Goal: Information Seeking & Learning: Learn about a topic

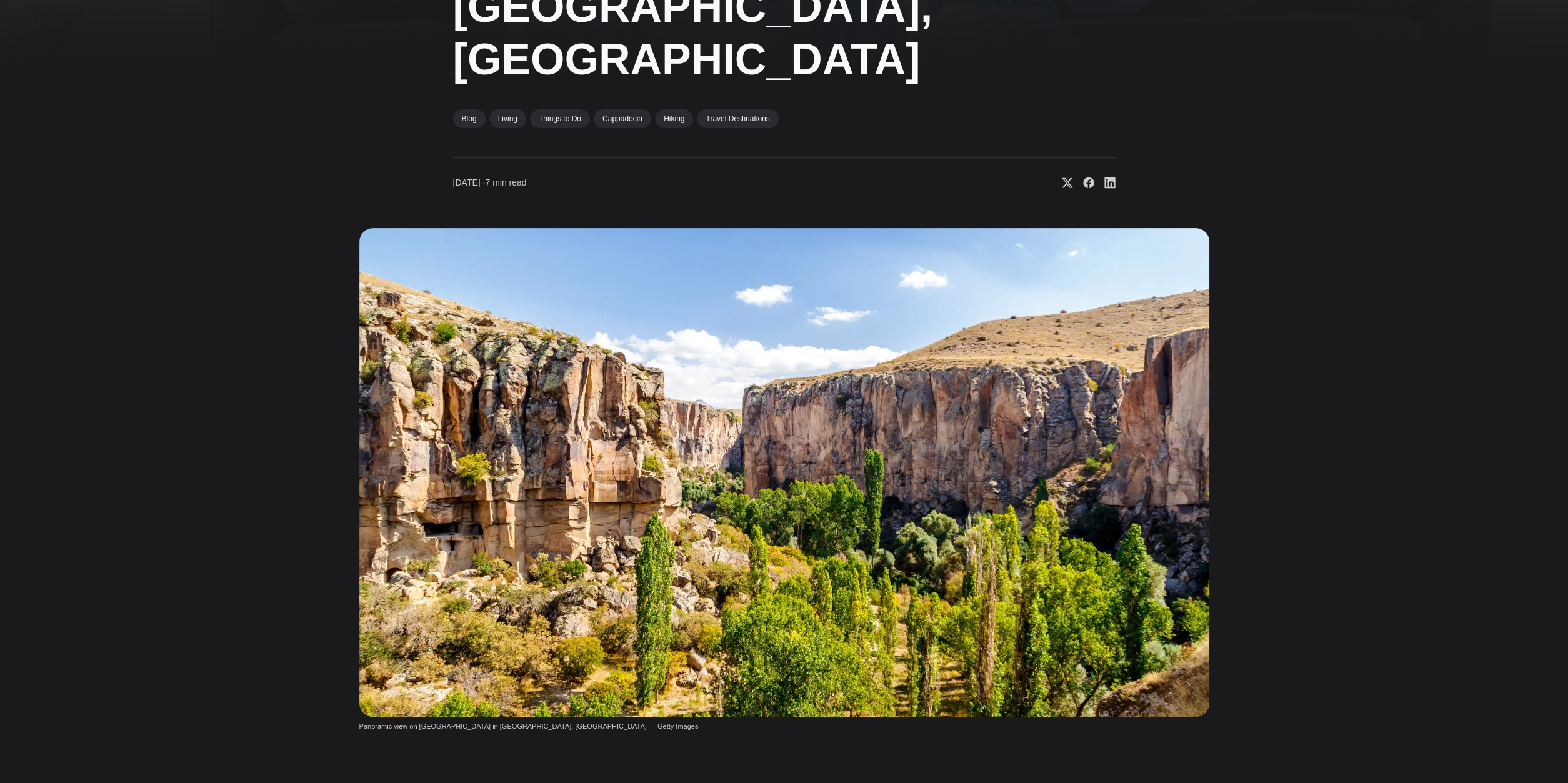
drag, startPoint x: 268, startPoint y: 513, endPoint x: 270, endPoint y: 528, distance: 15.1
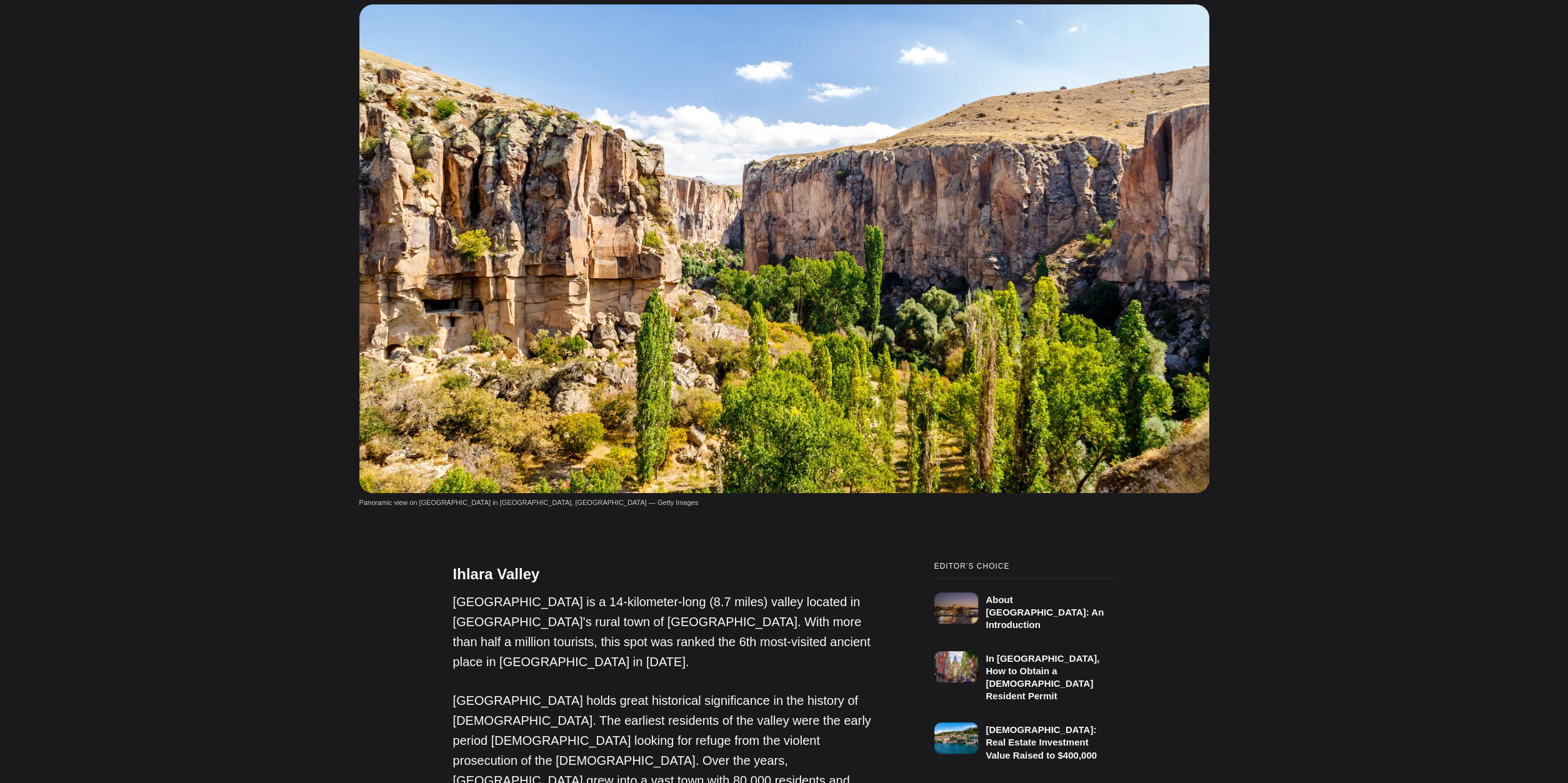
drag, startPoint x: 248, startPoint y: 462, endPoint x: 252, endPoint y: 488, distance: 26.3
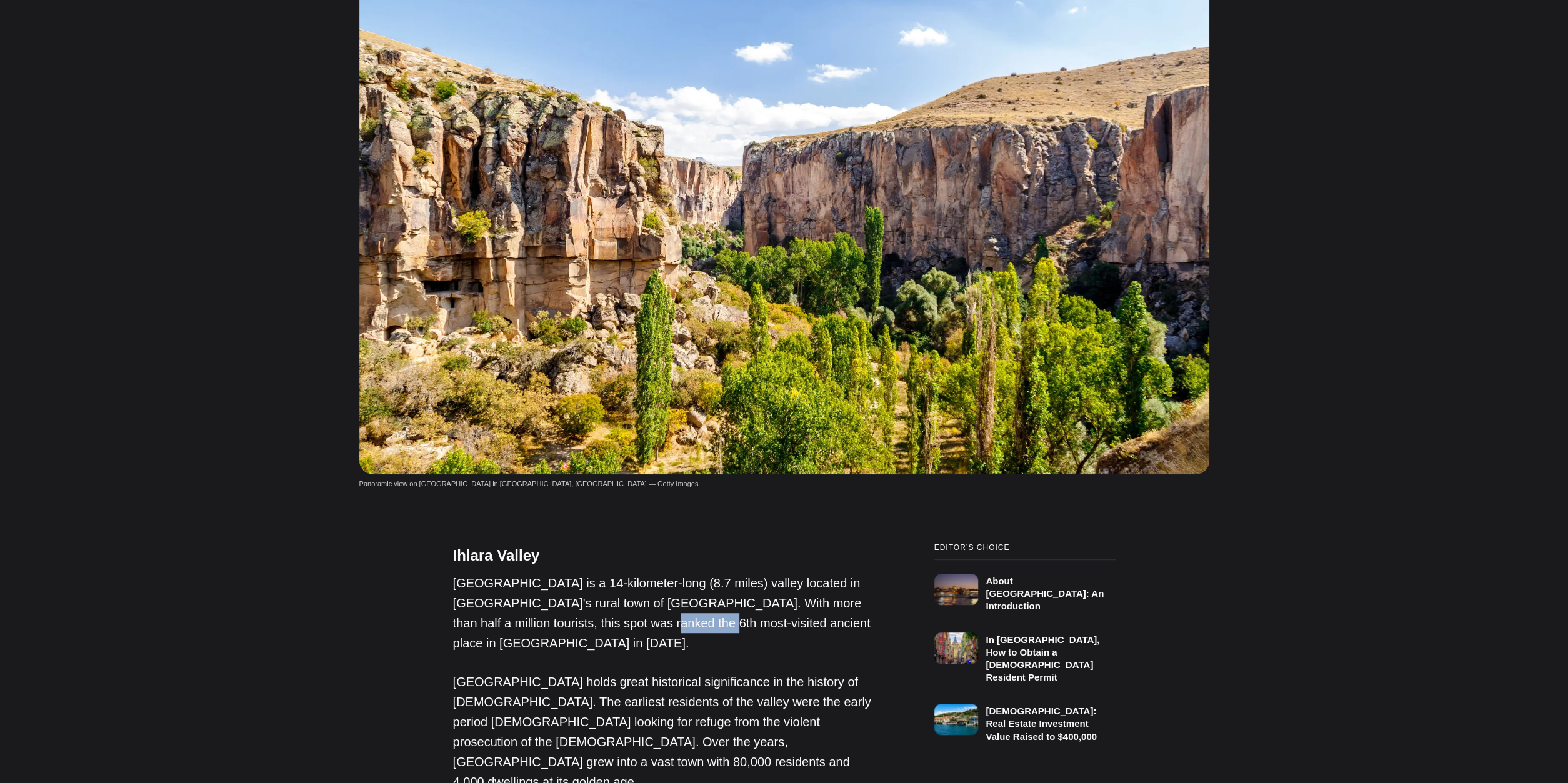
drag, startPoint x: 637, startPoint y: 574, endPoint x: 583, endPoint y: 574, distance: 54.0
click at [583, 574] on p "[GEOGRAPHIC_DATA] is a 14-kilometer-long (8.7 miles) valley located in [GEOGRAP…" at bounding box center [662, 613] width 419 height 80
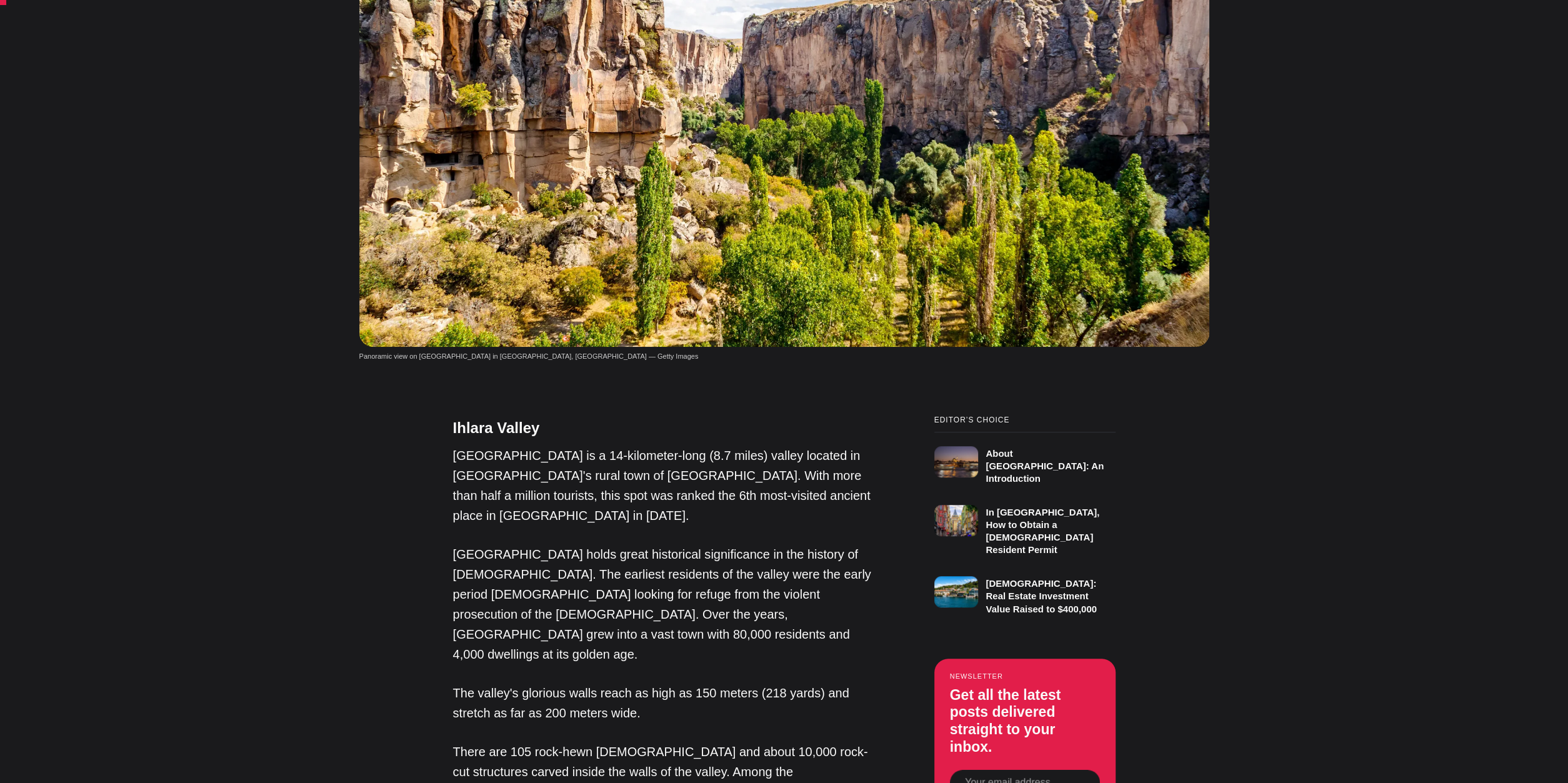
drag, startPoint x: 364, startPoint y: 551, endPoint x: 367, endPoint y: 574, distance: 23.2
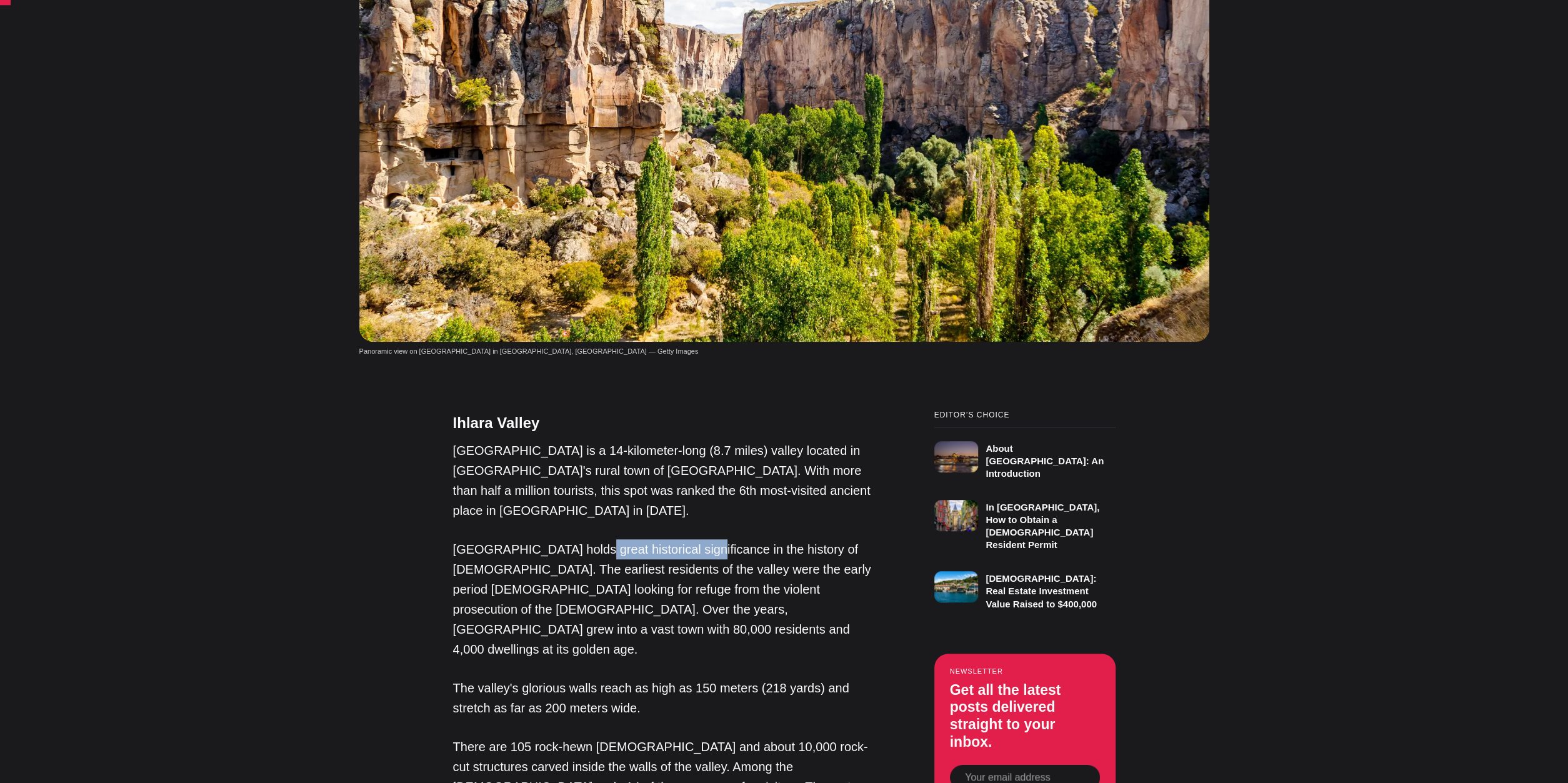
drag, startPoint x: 588, startPoint y: 477, endPoint x: 567, endPoint y: 477, distance: 21.0
click at [567, 539] on p "[GEOGRAPHIC_DATA] holds great historical significance in the history of [DEMOGR…" at bounding box center [662, 599] width 419 height 120
drag, startPoint x: 845, startPoint y: 478, endPoint x: 688, endPoint y: 478, distance: 157.0
click at [716, 539] on p "[GEOGRAPHIC_DATA] holds great historical significance in the history of [DEMOGR…" at bounding box center [662, 599] width 419 height 120
drag, startPoint x: 546, startPoint y: 495, endPoint x: 471, endPoint y: 496, distance: 75.0
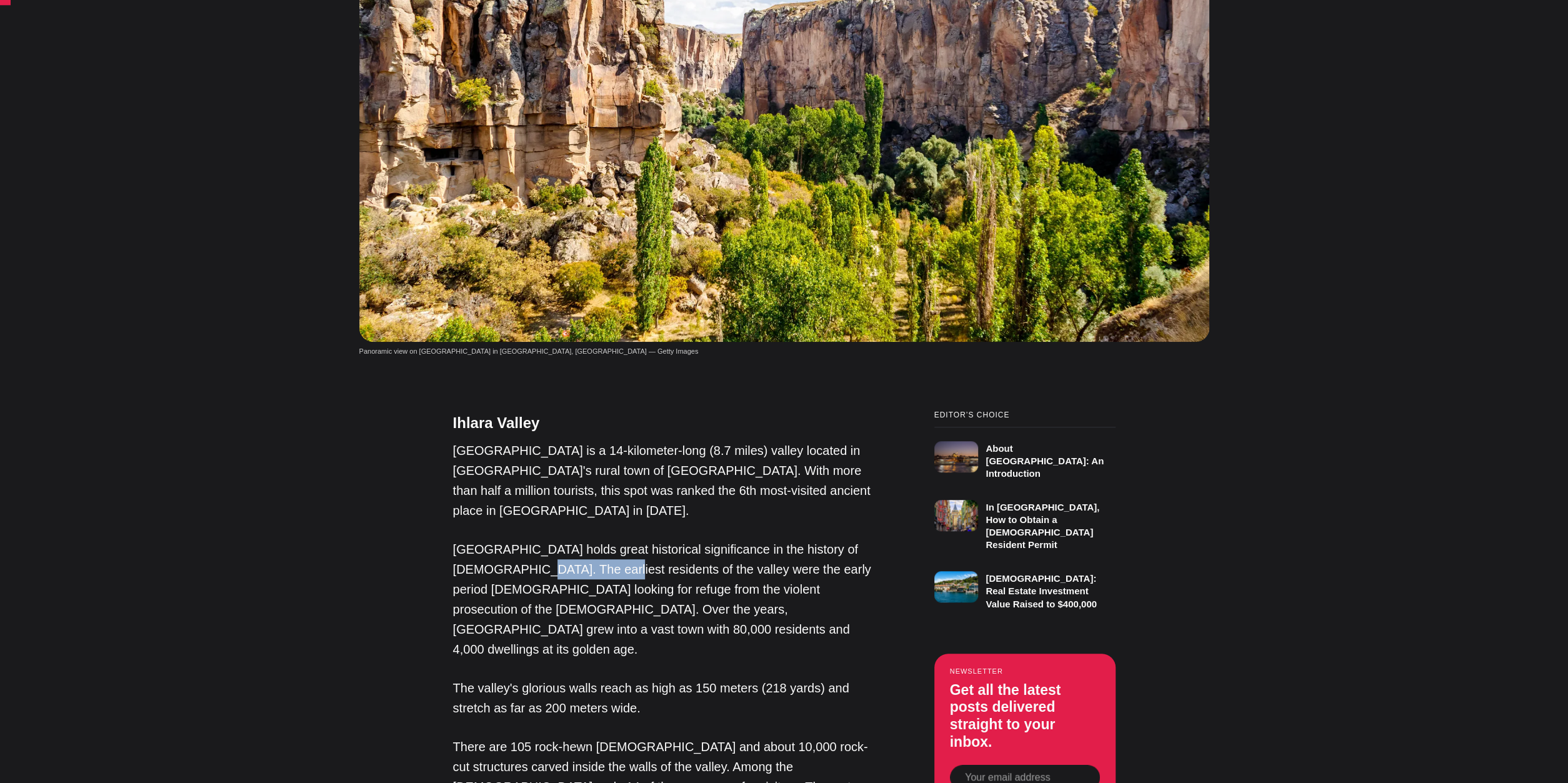
click at [471, 539] on p "[GEOGRAPHIC_DATA] holds great historical significance in the history of [DEMOGR…" at bounding box center [662, 599] width 419 height 120
drag, startPoint x: 759, startPoint y: 497, endPoint x: 744, endPoint y: 500, distance: 15.3
click at [728, 539] on p "[GEOGRAPHIC_DATA] holds great historical significance in the history of [DEMOGR…" at bounding box center [662, 599] width 419 height 120
drag, startPoint x: 643, startPoint y: 521, endPoint x: 644, endPoint y: 493, distance: 28.0
click at [644, 539] on p "[GEOGRAPHIC_DATA] holds great historical significance in the history of [DEMOGR…" at bounding box center [662, 599] width 419 height 120
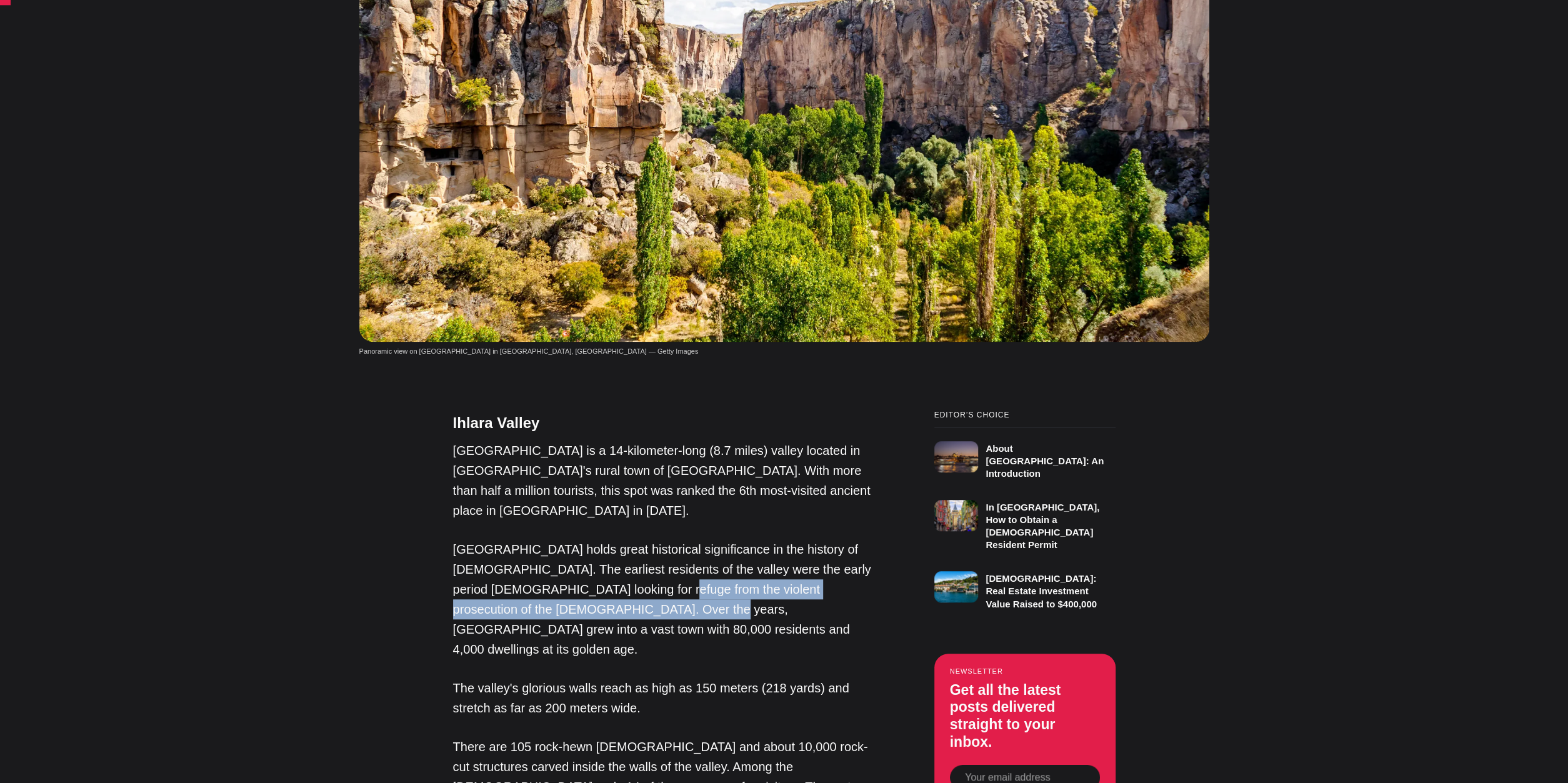
drag, startPoint x: 571, startPoint y: 542, endPoint x: 578, endPoint y: 516, distance: 26.9
click at [578, 539] on p "[GEOGRAPHIC_DATA] holds great historical significance in the history of [DEMOGR…" at bounding box center [662, 599] width 419 height 120
drag, startPoint x: 752, startPoint y: 532, endPoint x: 752, endPoint y: 510, distance: 22.0
click at [752, 539] on p "[GEOGRAPHIC_DATA] holds great historical significance in the history of [DEMOGR…" at bounding box center [662, 599] width 419 height 120
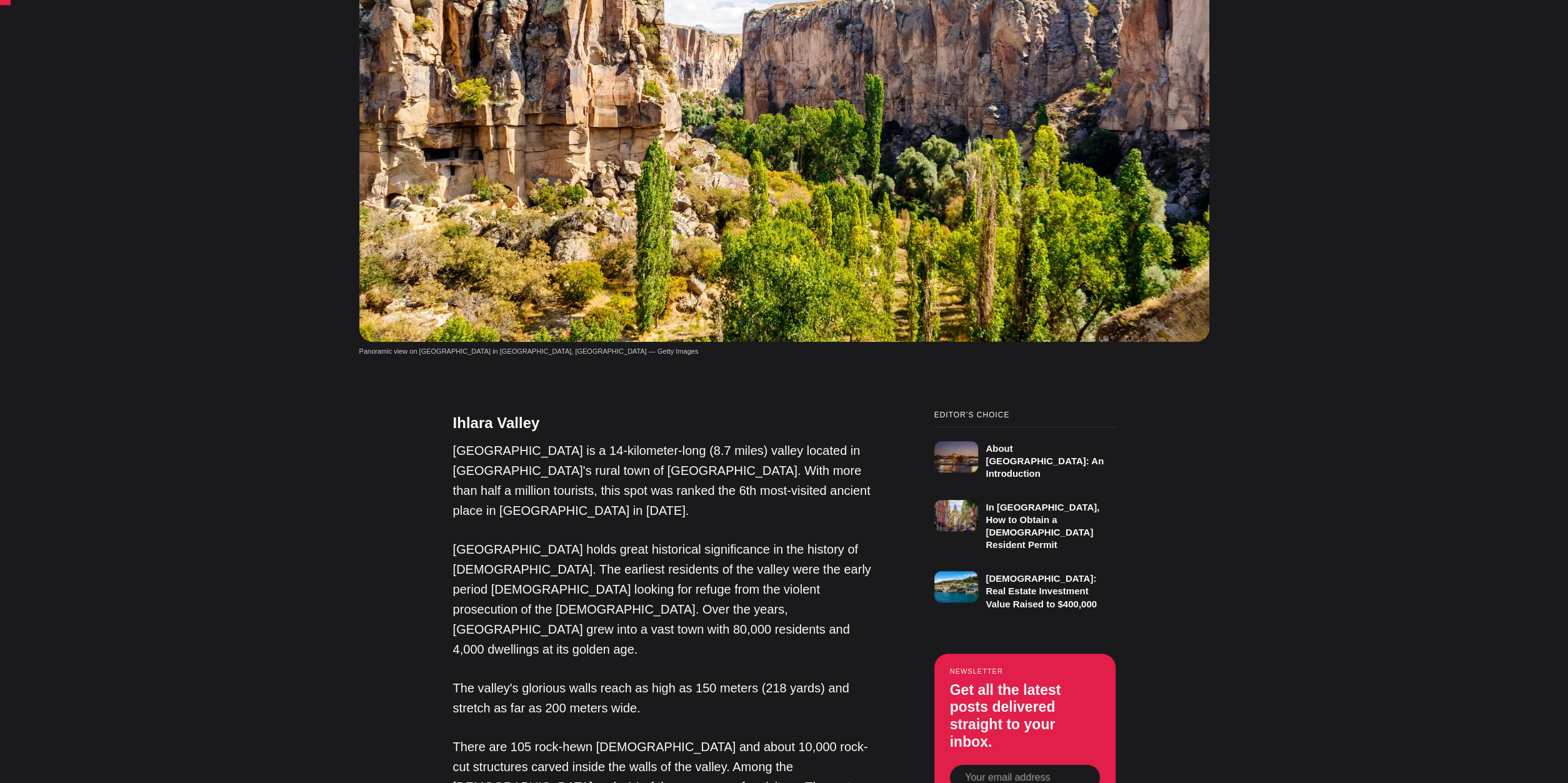
click at [752, 539] on p "[GEOGRAPHIC_DATA] holds great historical significance in the history of [DEMOGR…" at bounding box center [662, 599] width 419 height 120
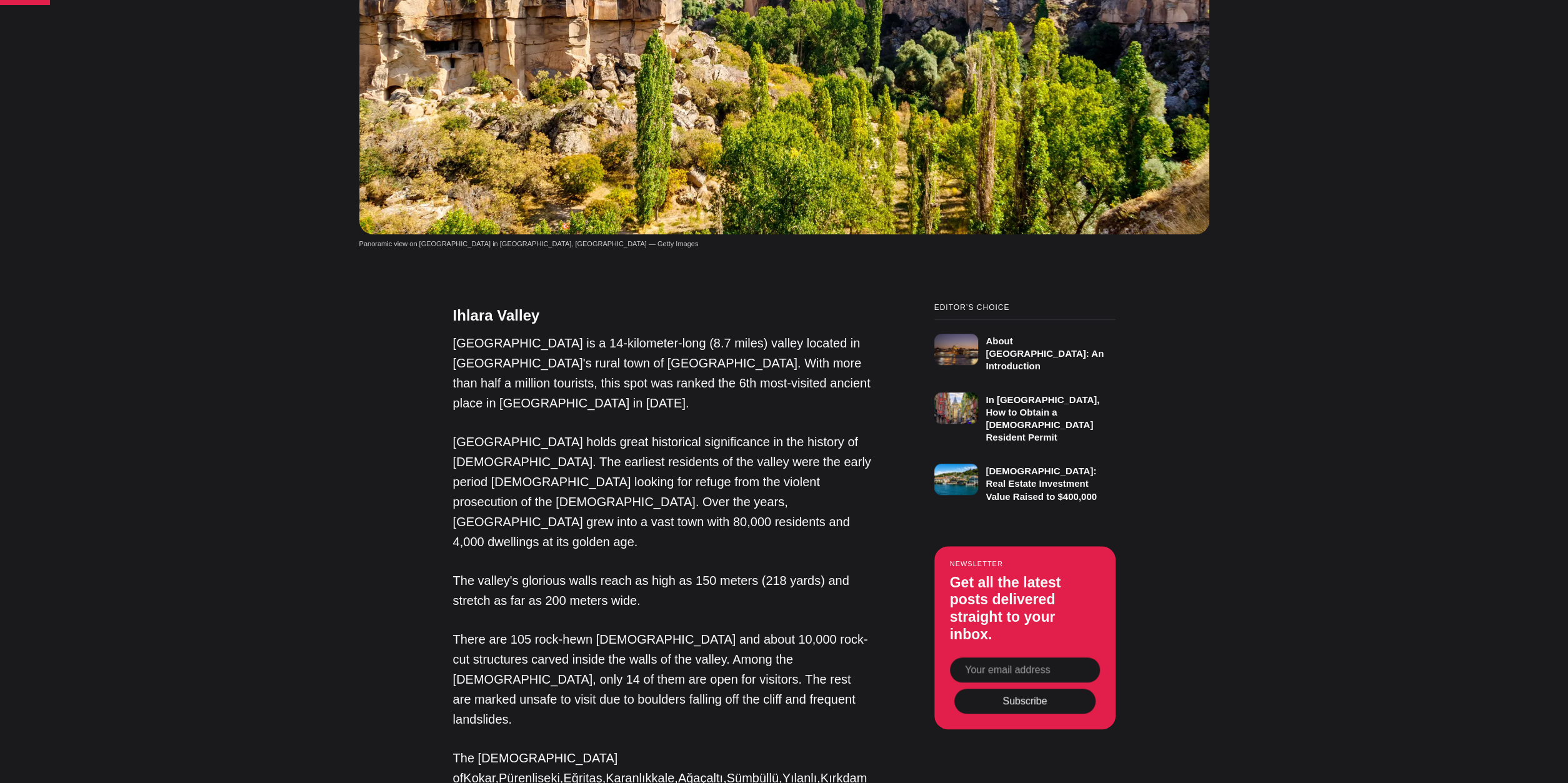
scroll to position [778, 0]
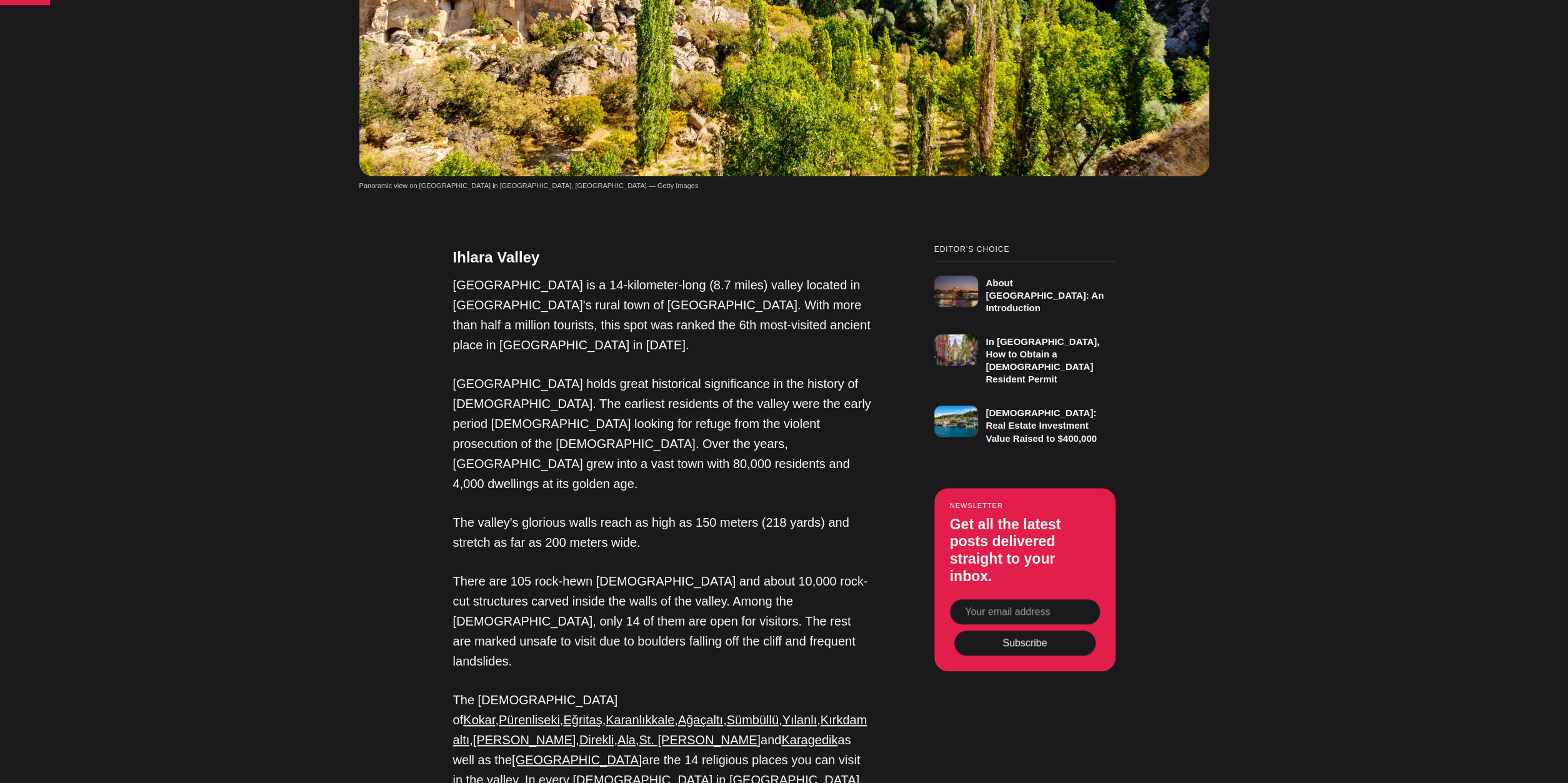
drag, startPoint x: 356, startPoint y: 511, endPoint x: 362, endPoint y: 532, distance: 21.8
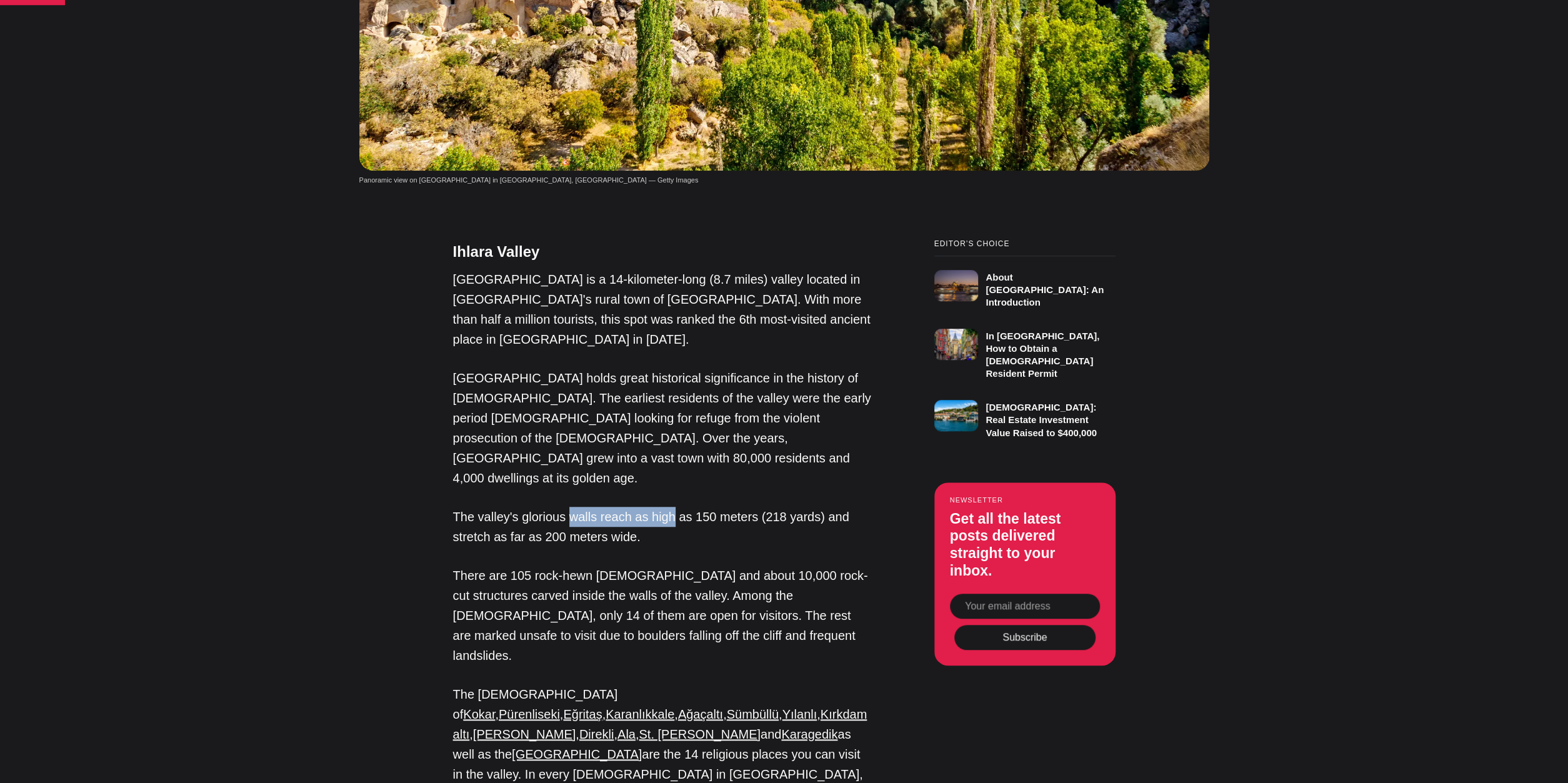
drag, startPoint x: 671, startPoint y: 423, endPoint x: 565, endPoint y: 424, distance: 106.0
click at [565, 507] on p "The valley's glorious walls reach as high as 150 meters (218 yards) and stretch…" at bounding box center [662, 527] width 419 height 40
drag, startPoint x: 620, startPoint y: 447, endPoint x: 628, endPoint y: 422, distance: 26.2
click at [628, 507] on p "The valley's glorious walls reach as high as 150 meters (218 yards) and stretch…" at bounding box center [662, 527] width 419 height 40
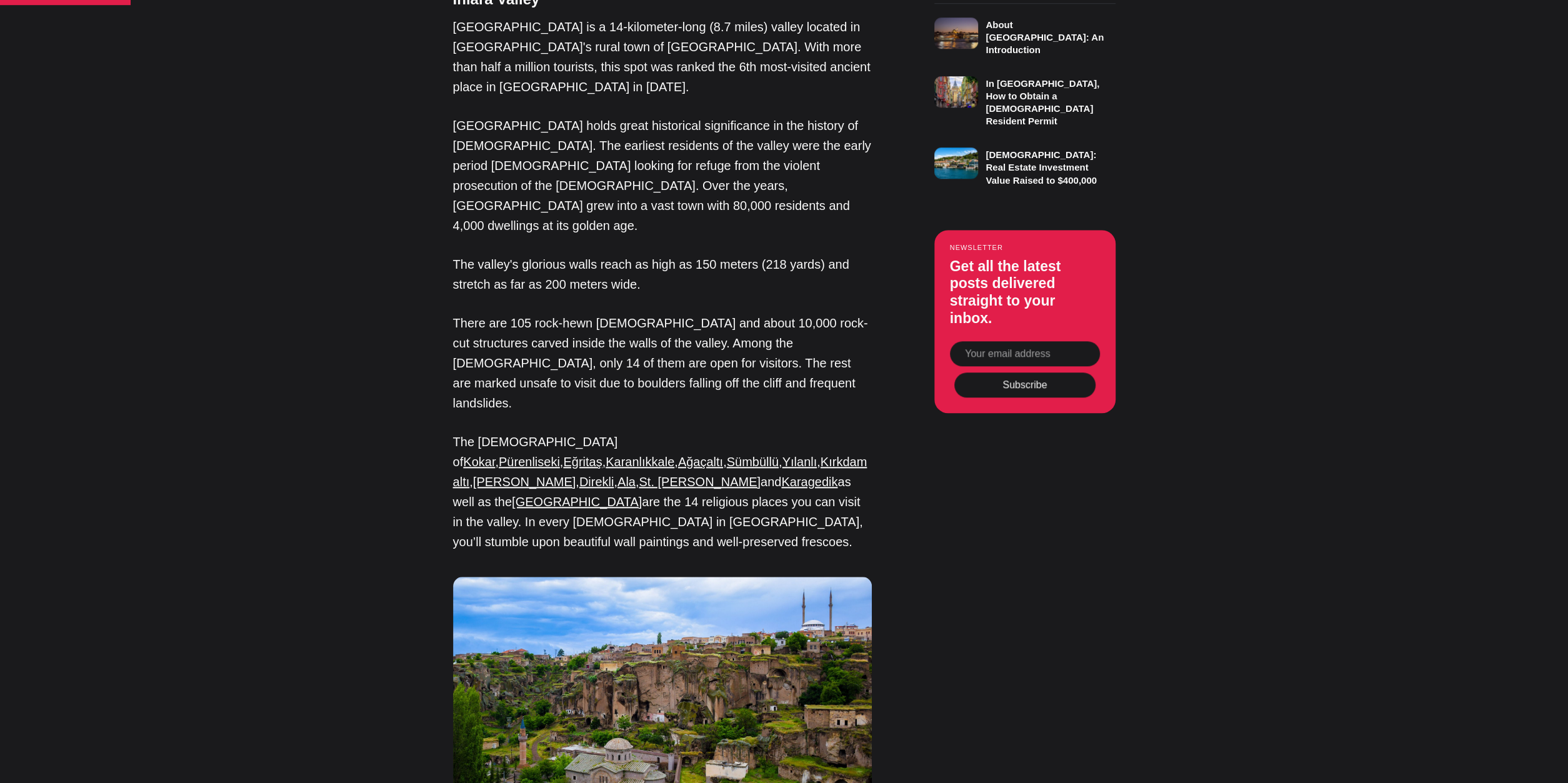
drag, startPoint x: 323, startPoint y: 459, endPoint x: 327, endPoint y: 482, distance: 23.3
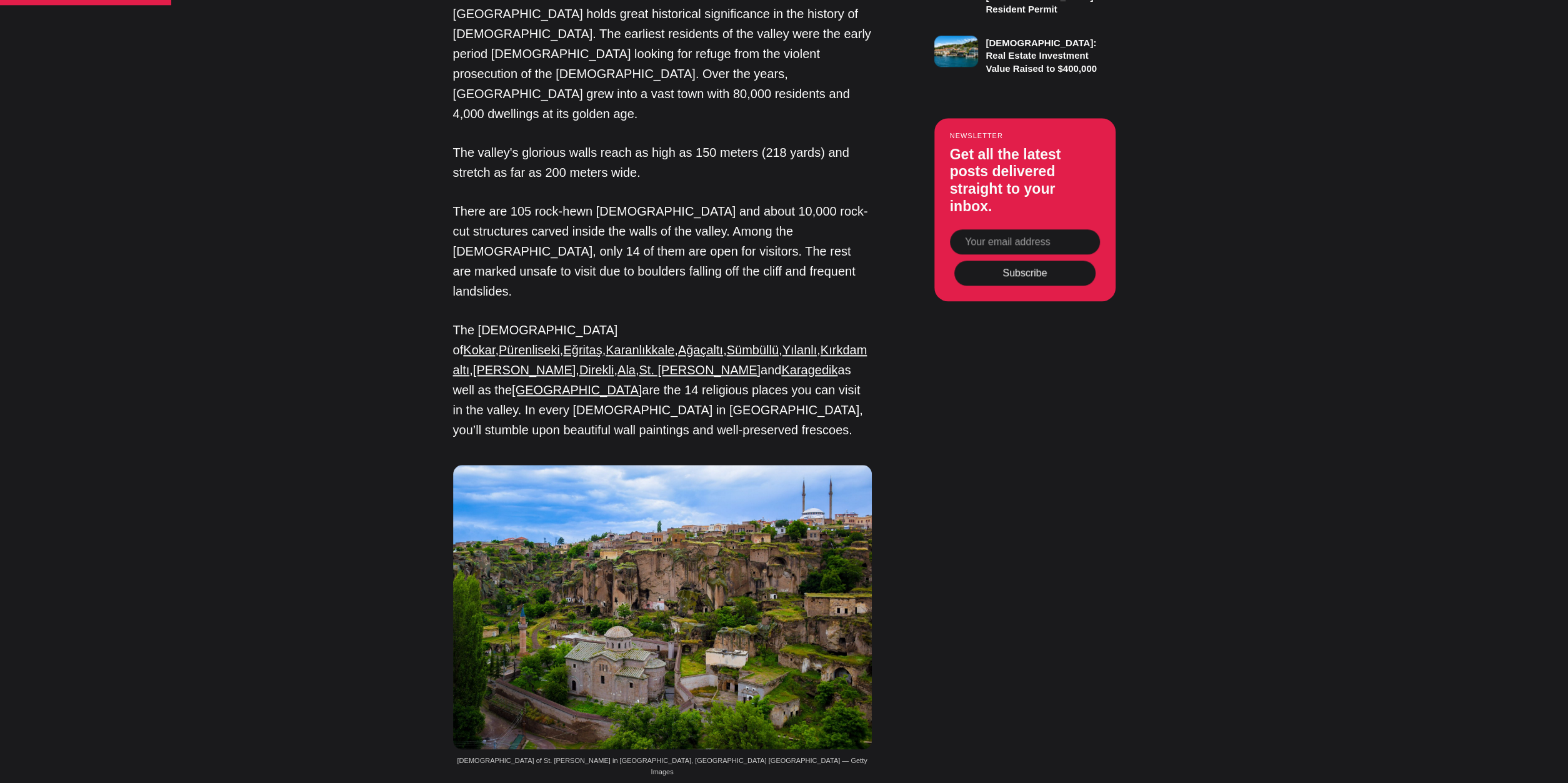
drag, startPoint x: 336, startPoint y: 477, endPoint x: 336, endPoint y: 485, distance: 8.0
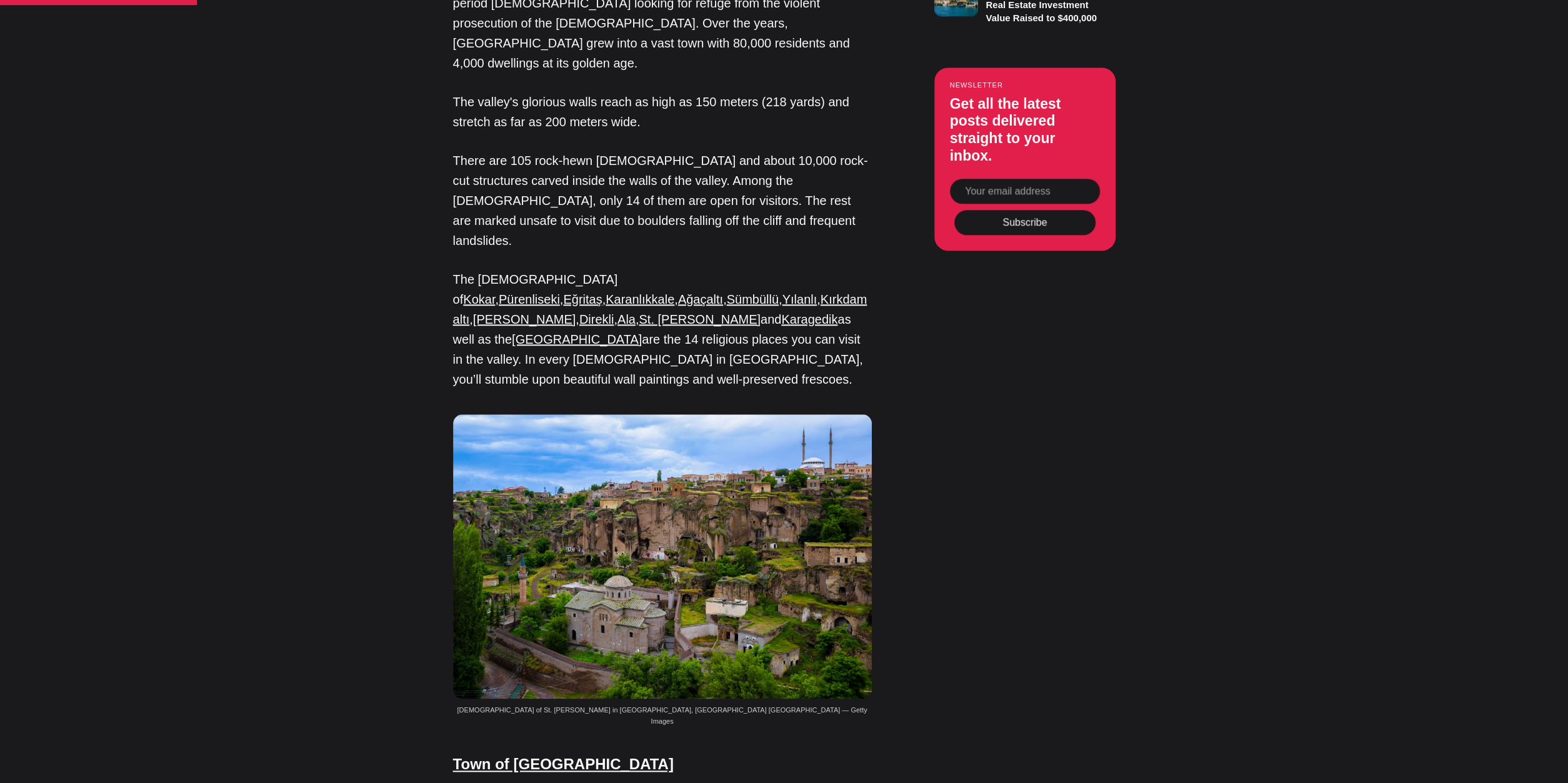
click at [712, 415] on img at bounding box center [662, 557] width 419 height 284
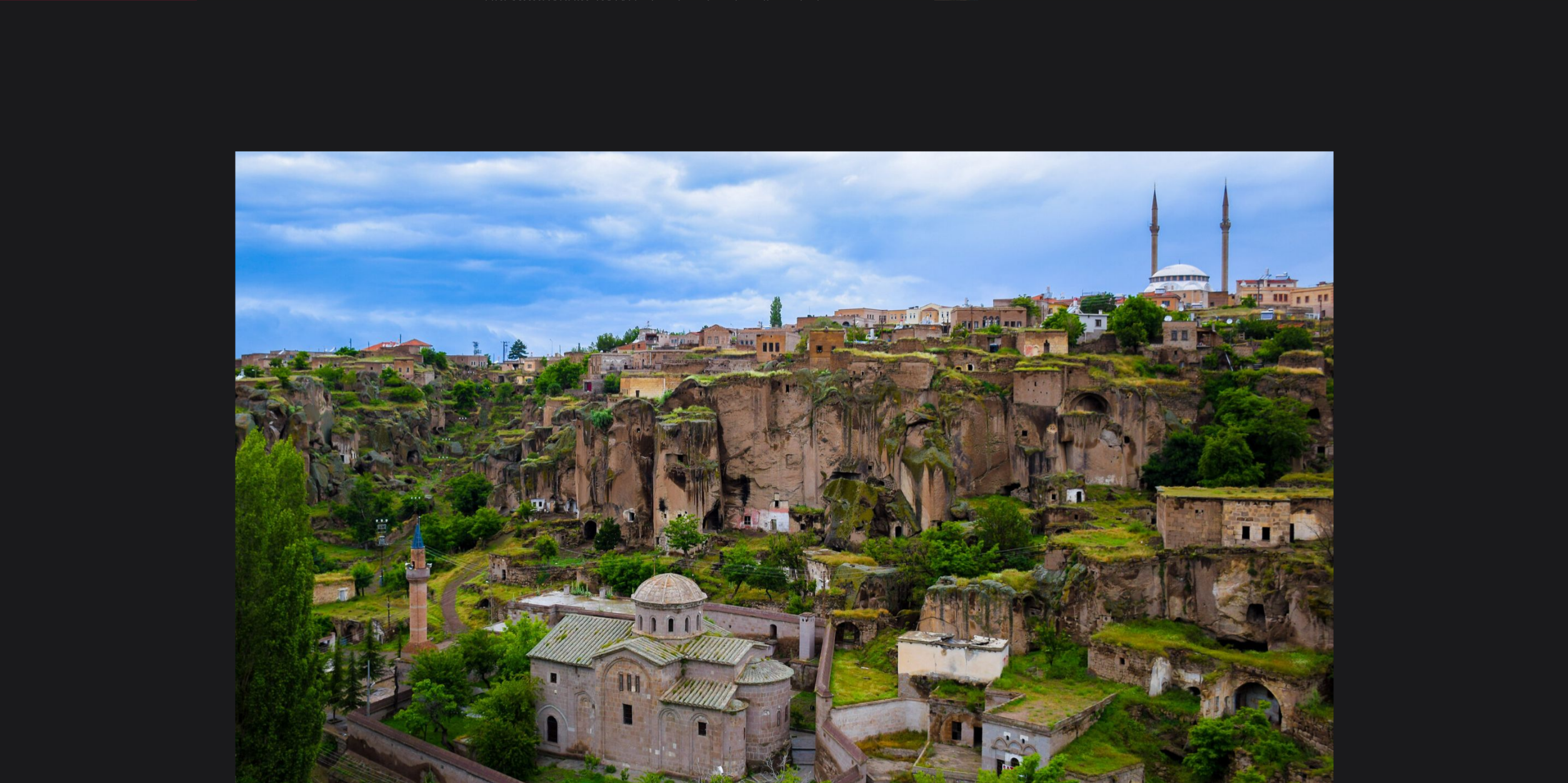
click at [1416, 460] on div at bounding box center [784, 391] width 1568 height 783
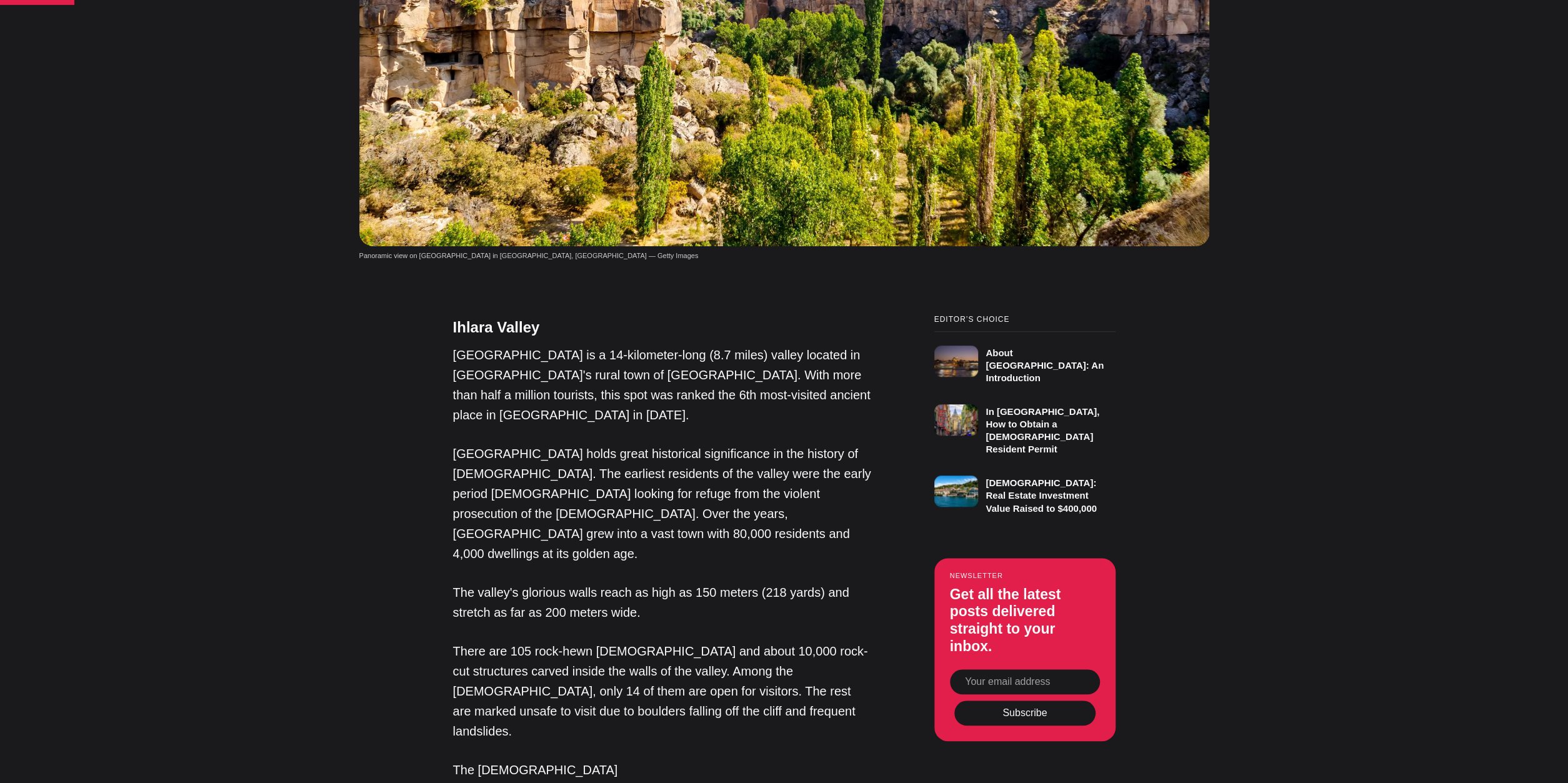
scroll to position [421, 0]
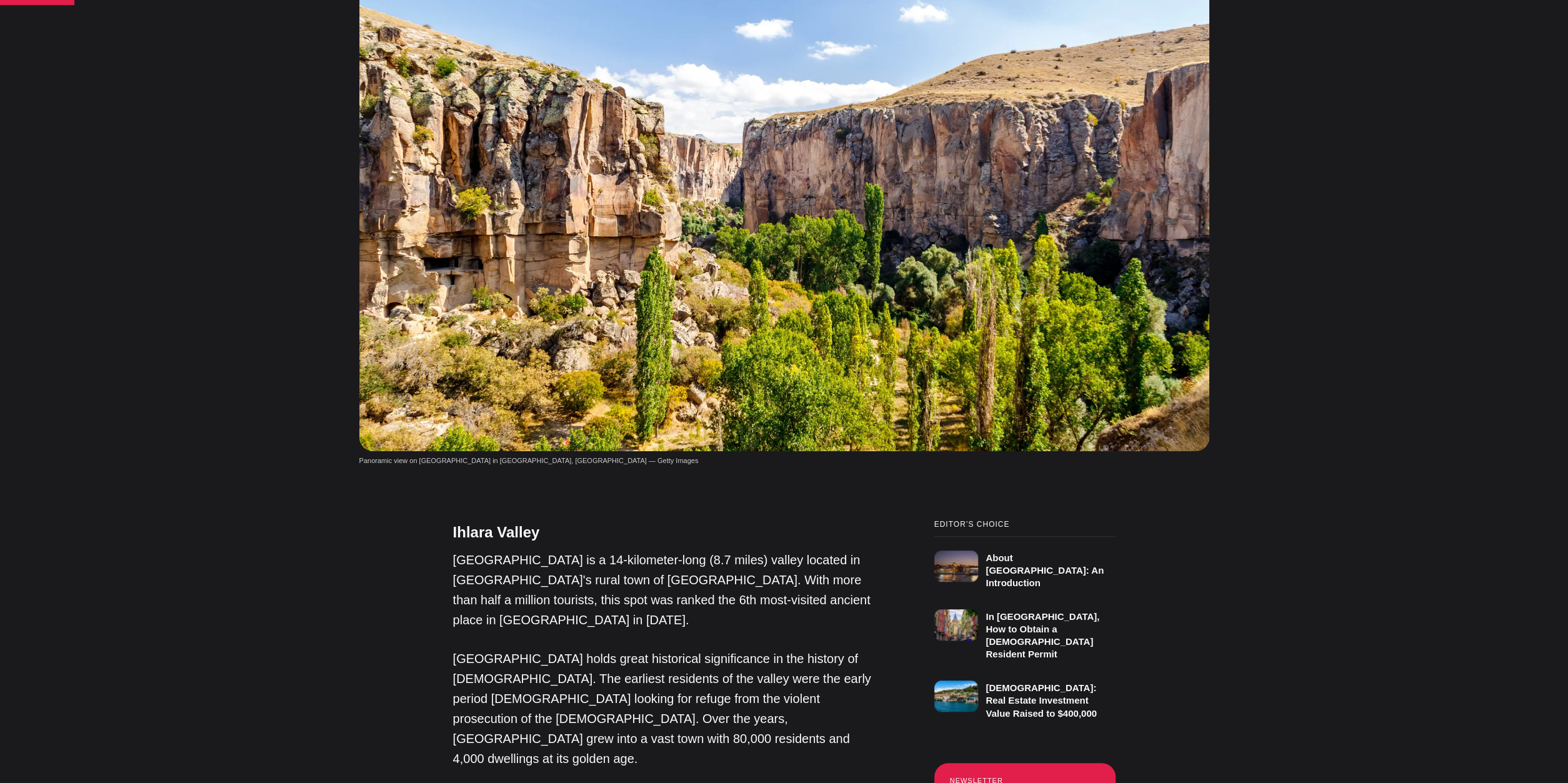
drag, startPoint x: 306, startPoint y: 543, endPoint x: 294, endPoint y: 461, distance: 82.9
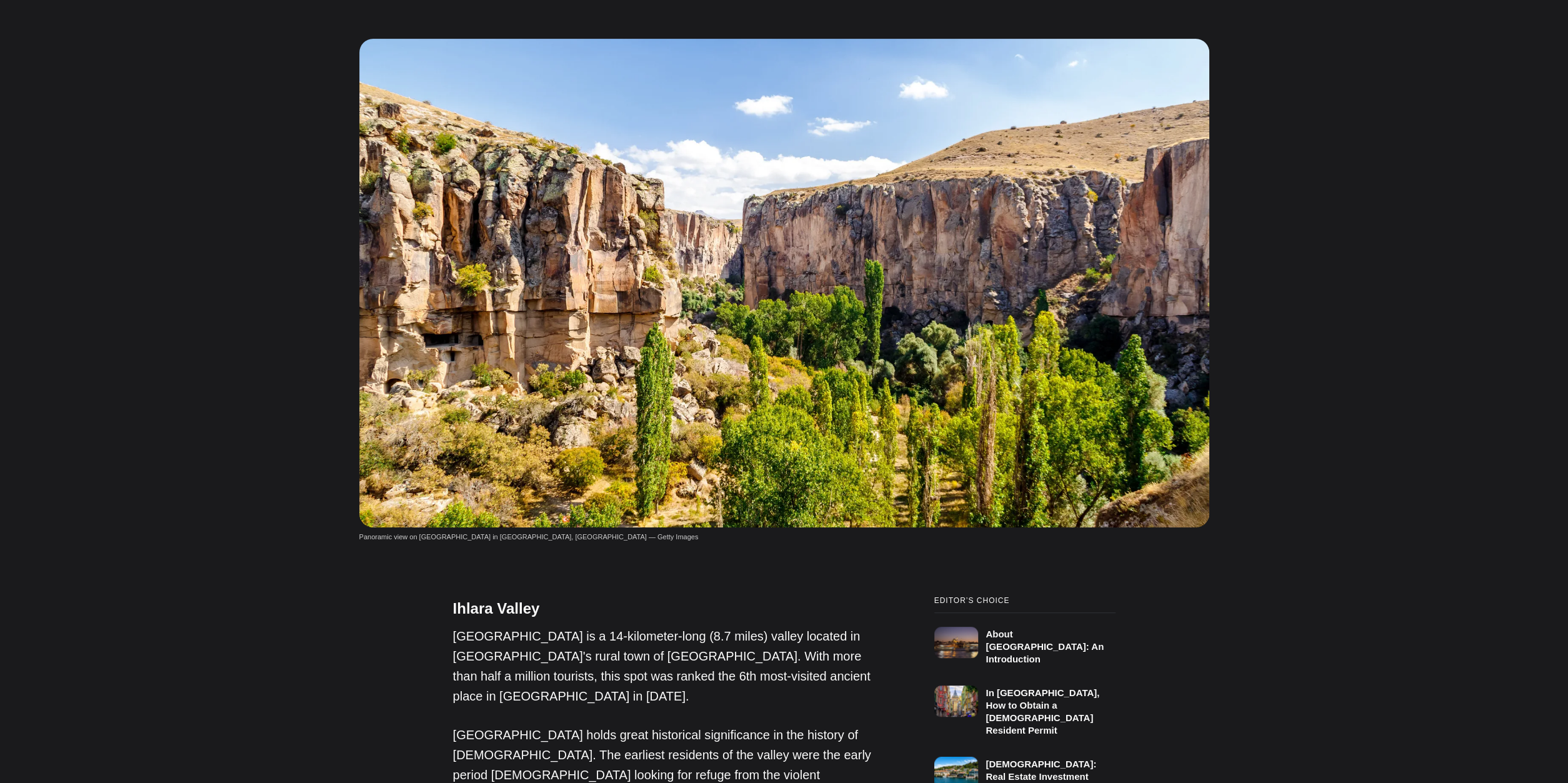
click at [619, 329] on img at bounding box center [784, 283] width 850 height 489
drag, startPoint x: 453, startPoint y: 485, endPoint x: 418, endPoint y: 487, distance: 35.1
click at [418, 532] on figcaption "Panoramic view on [GEOGRAPHIC_DATA] in [GEOGRAPHIC_DATA], [GEOGRAPHIC_DATA] — G…" at bounding box center [784, 537] width 850 height 11
copy figcaption "Ihlara Valley"
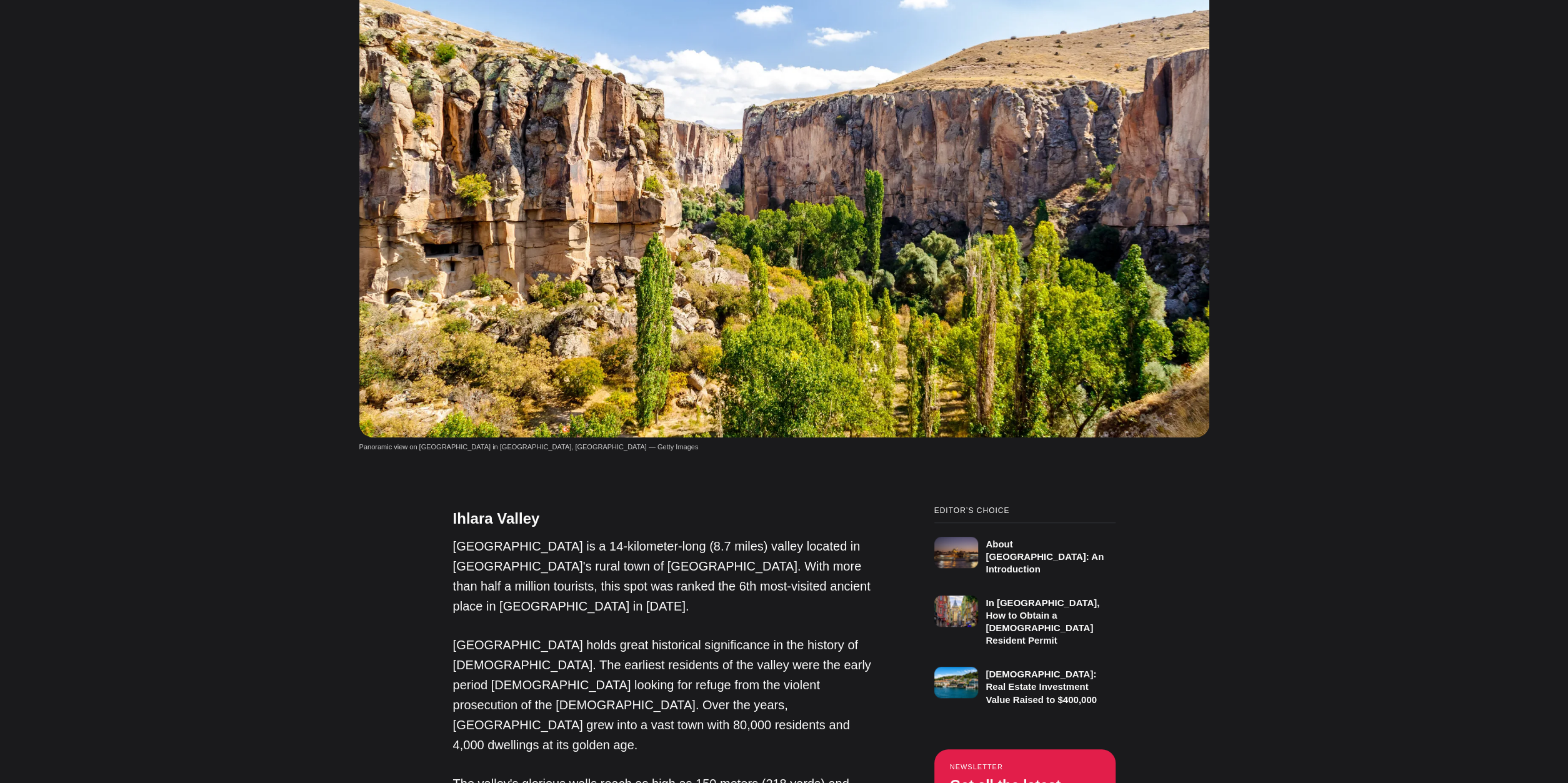
drag, startPoint x: 213, startPoint y: 523, endPoint x: 212, endPoint y: 545, distance: 22.0
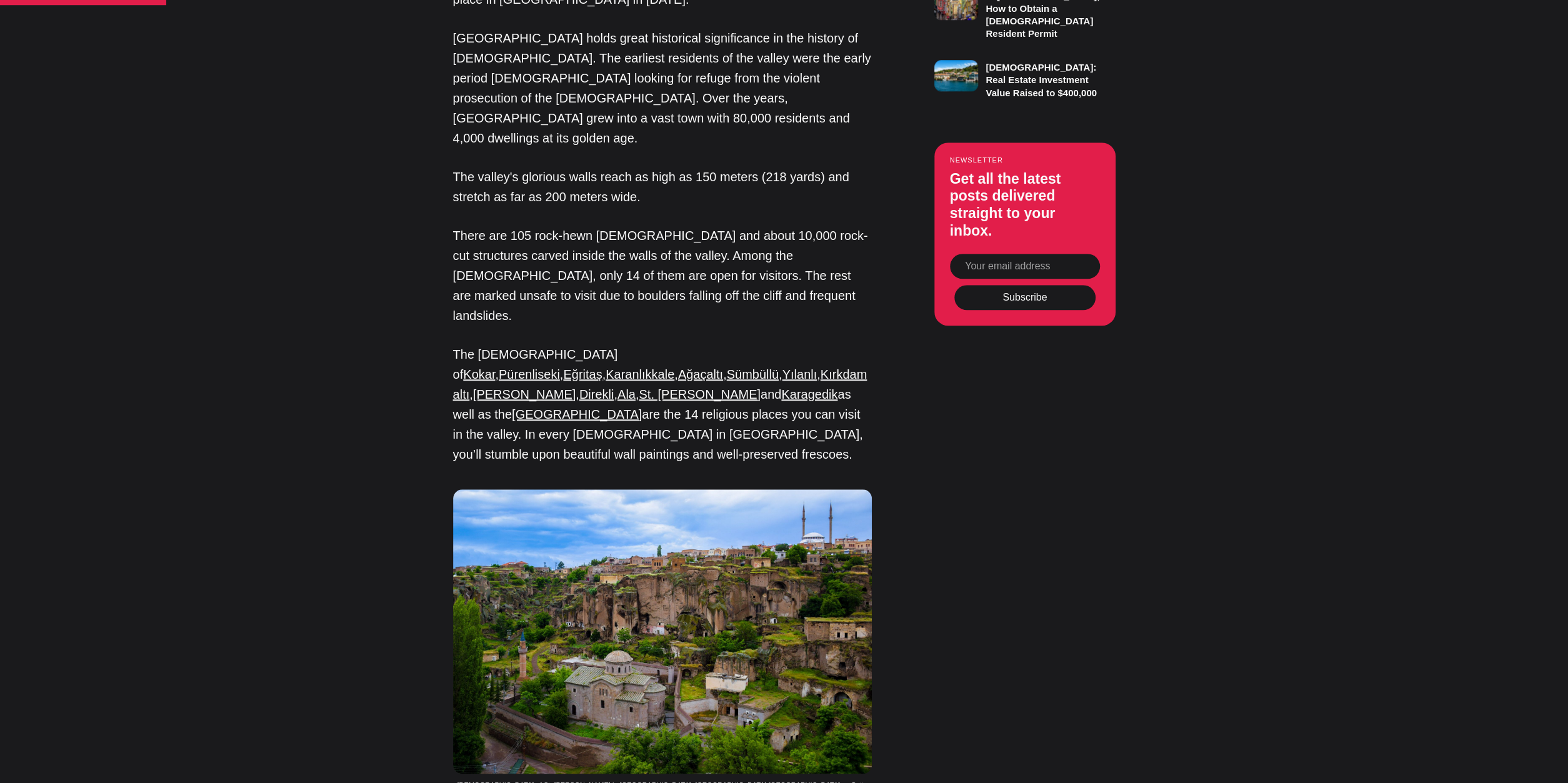
drag, startPoint x: 218, startPoint y: 522, endPoint x: 218, endPoint y: 583, distance: 61.0
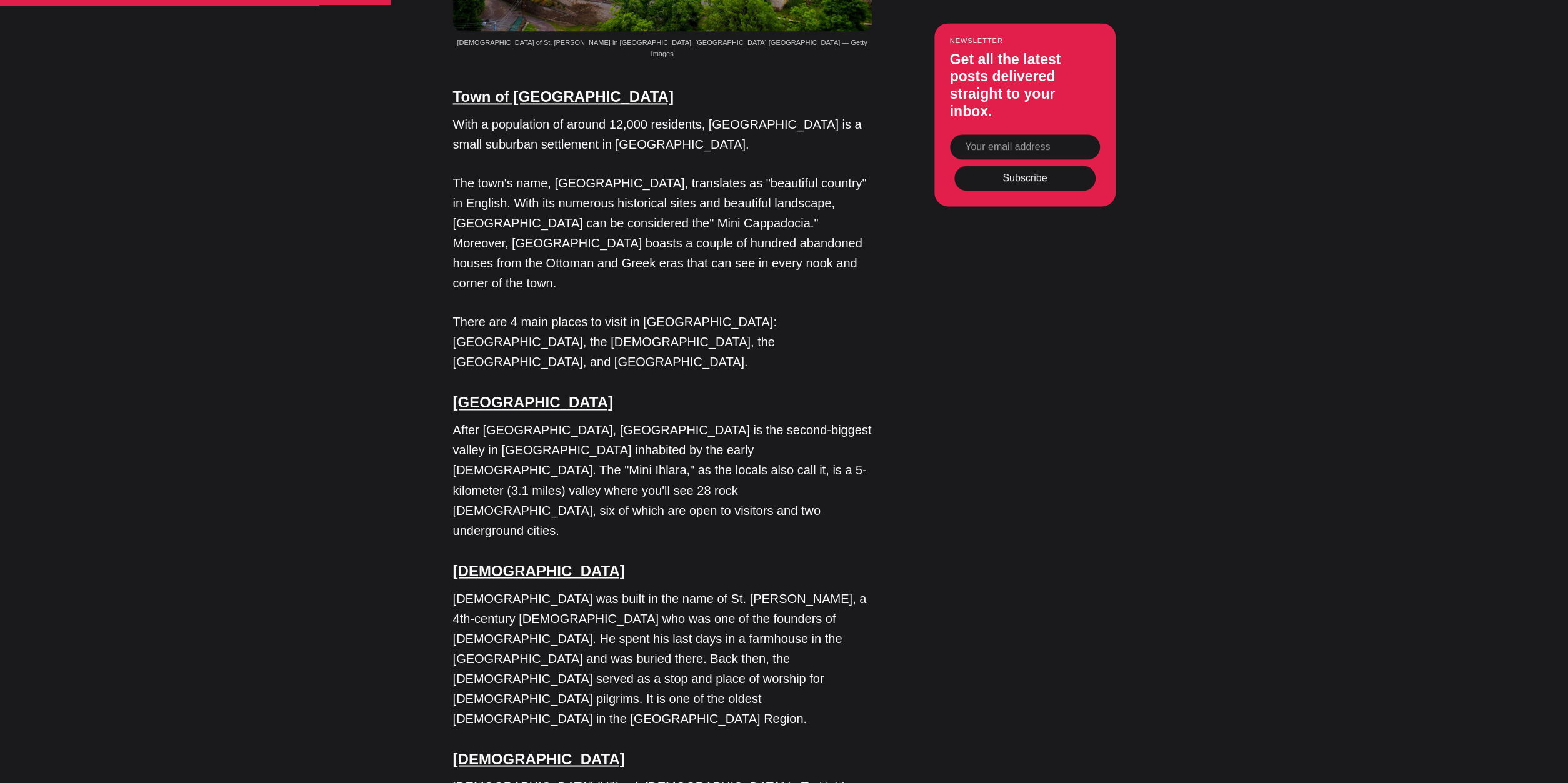
drag, startPoint x: 221, startPoint y: 539, endPoint x: 226, endPoint y: 614, distance: 75.2
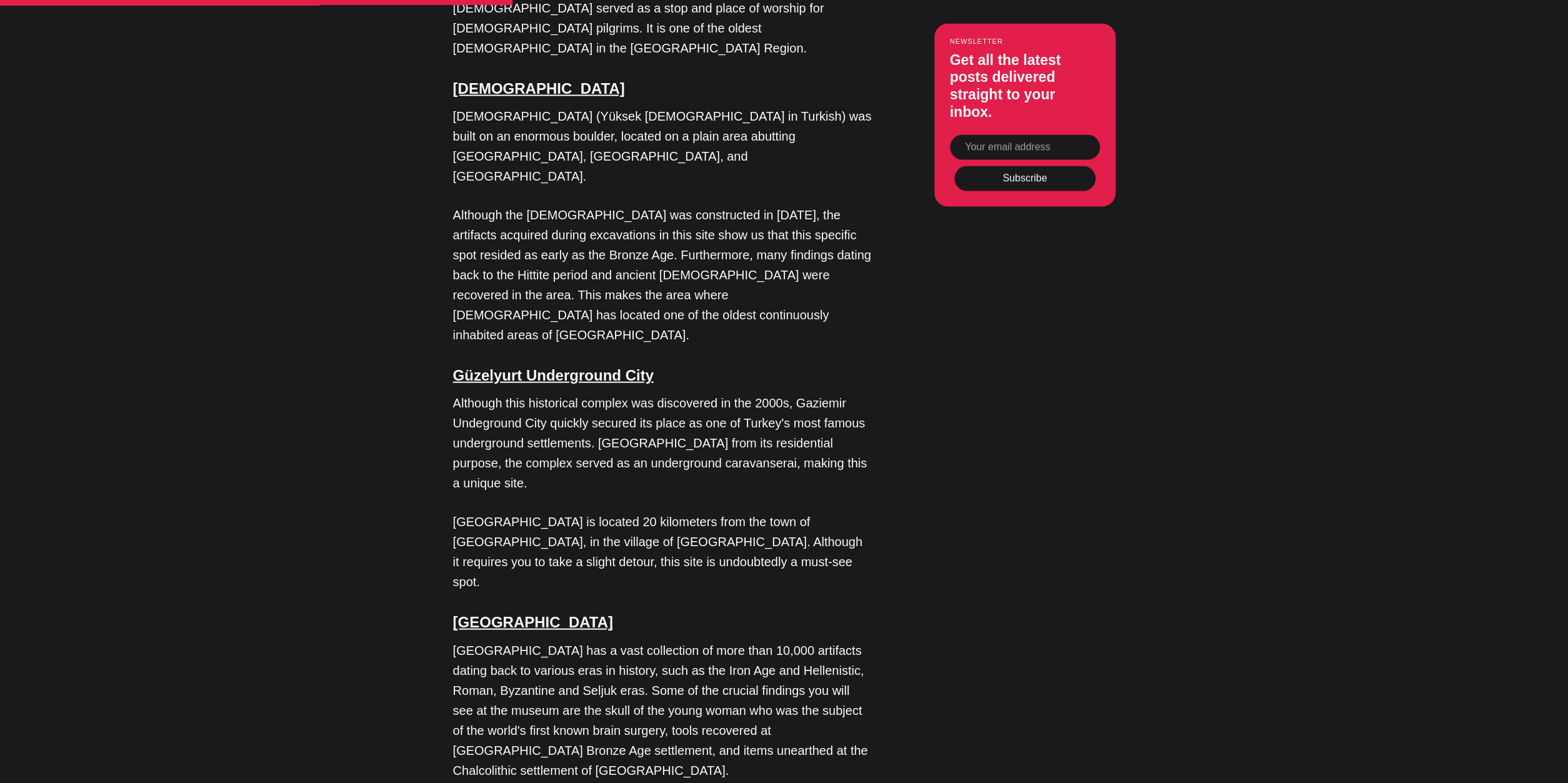
drag, startPoint x: 236, startPoint y: 518, endPoint x: 242, endPoint y: 601, distance: 83.2
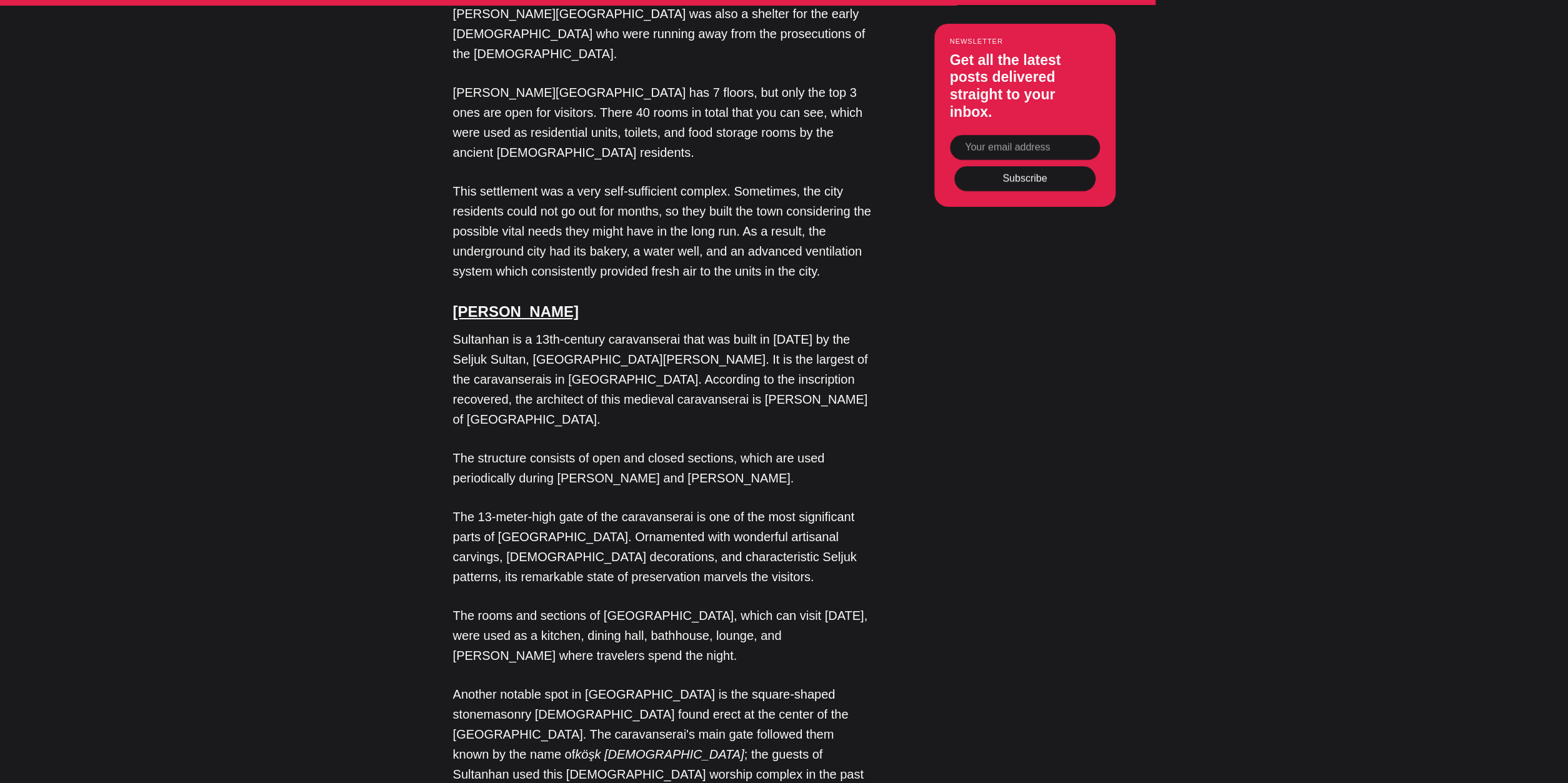
drag, startPoint x: 255, startPoint y: 547, endPoint x: 260, endPoint y: 625, distance: 78.2
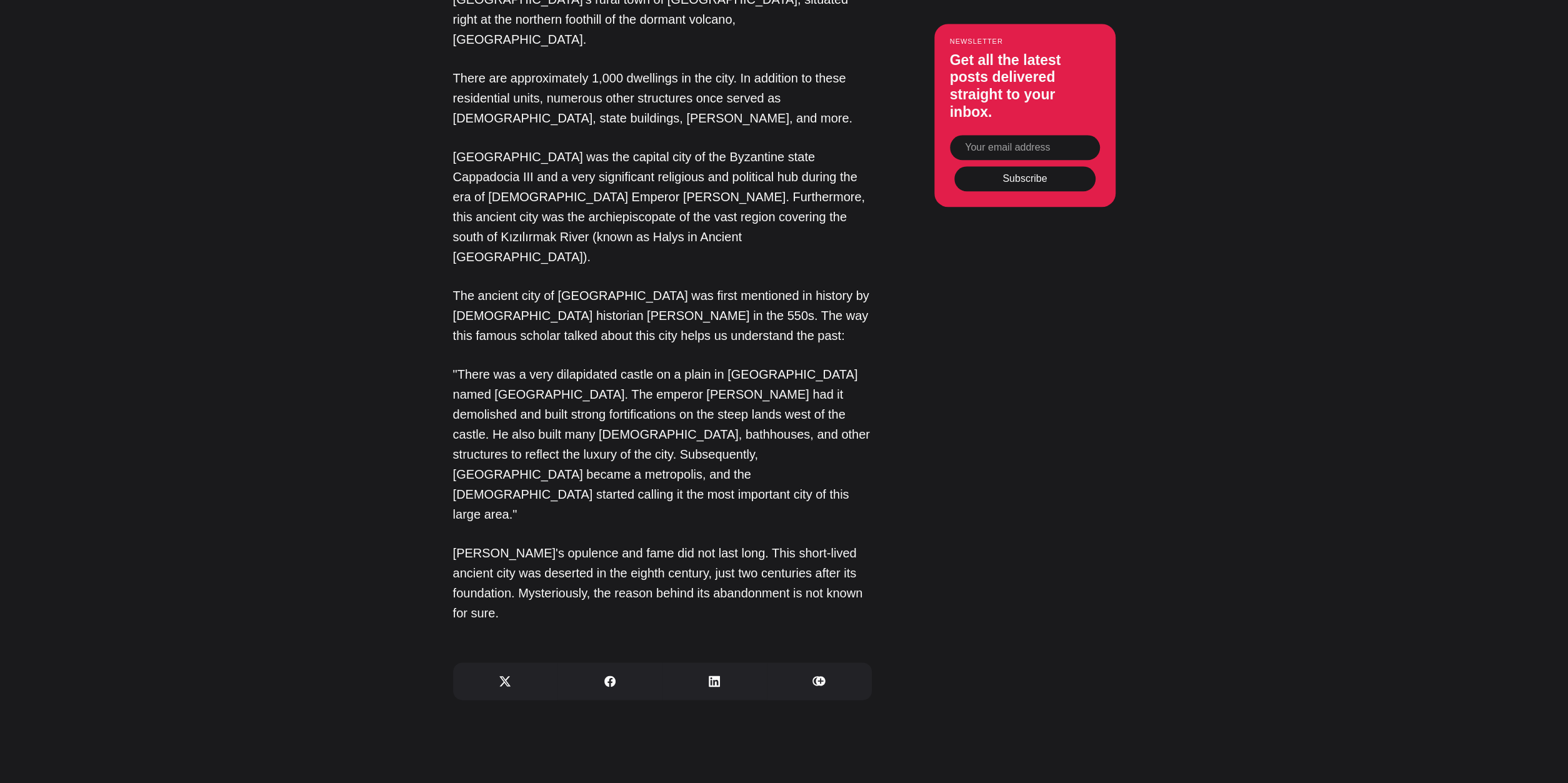
drag, startPoint x: 266, startPoint y: 573, endPoint x: 260, endPoint y: 728, distance: 155.1
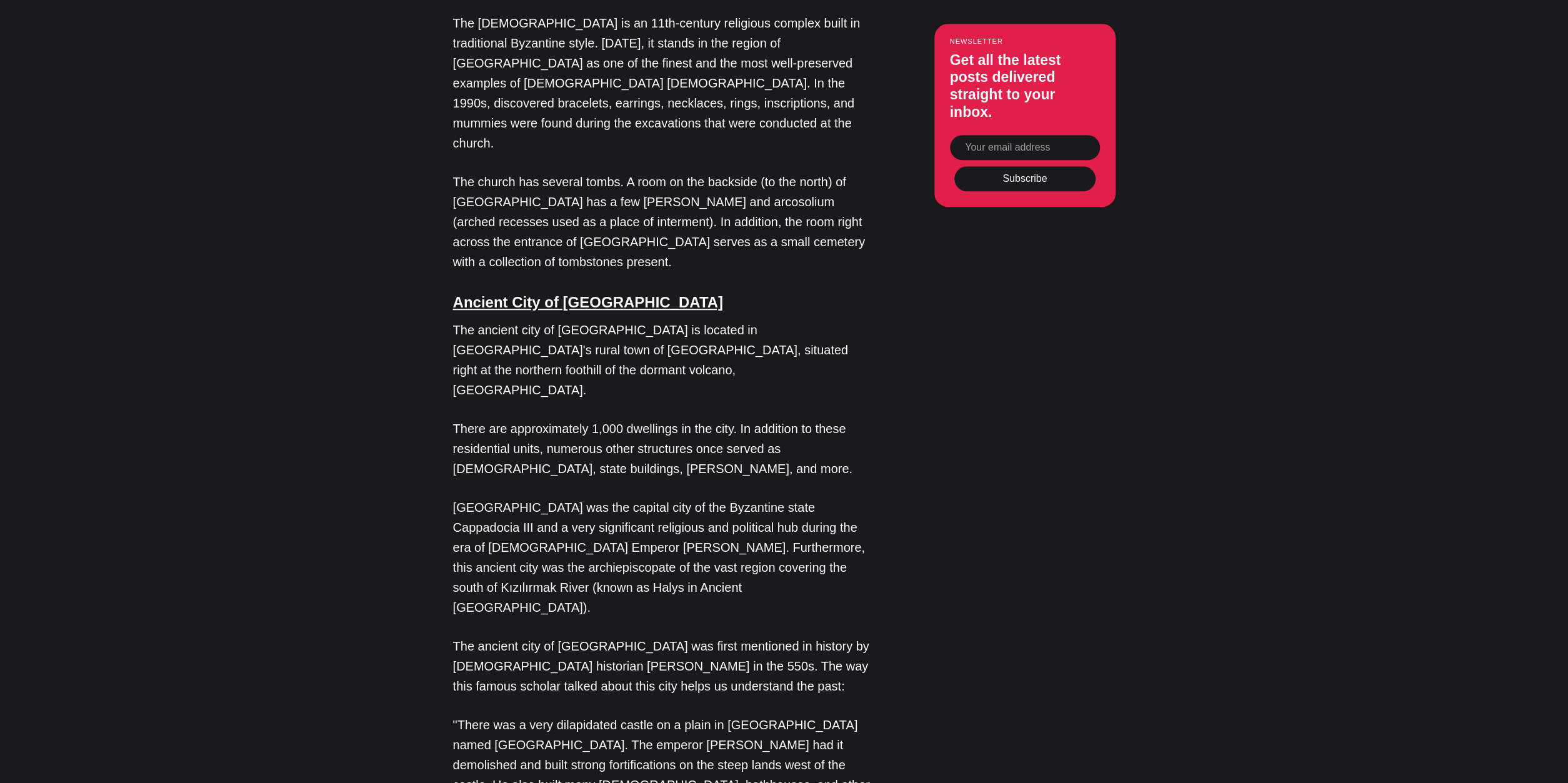
scroll to position [5062, 0]
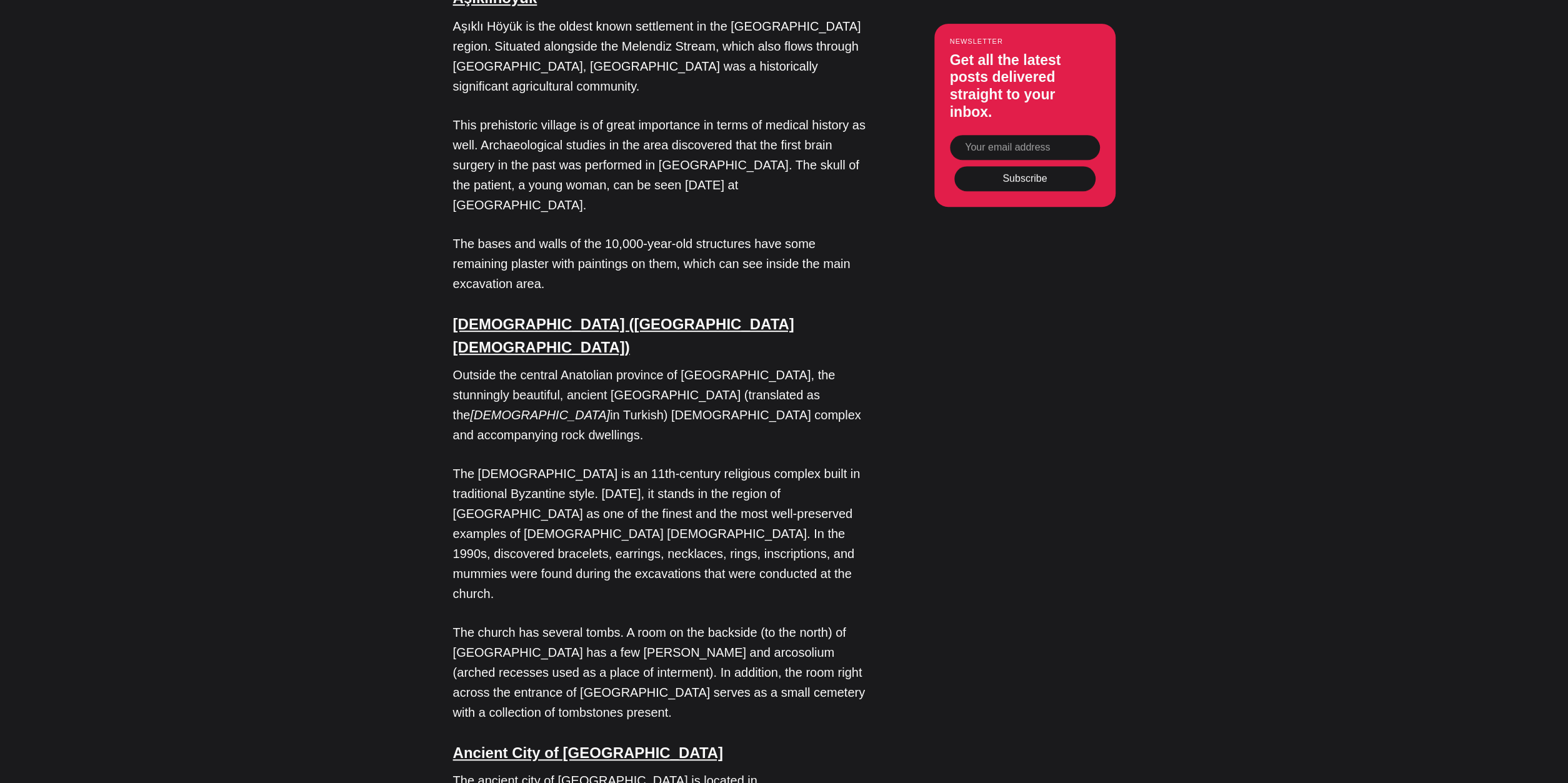
drag, startPoint x: 266, startPoint y: 714, endPoint x: 256, endPoint y: 580, distance: 134.4
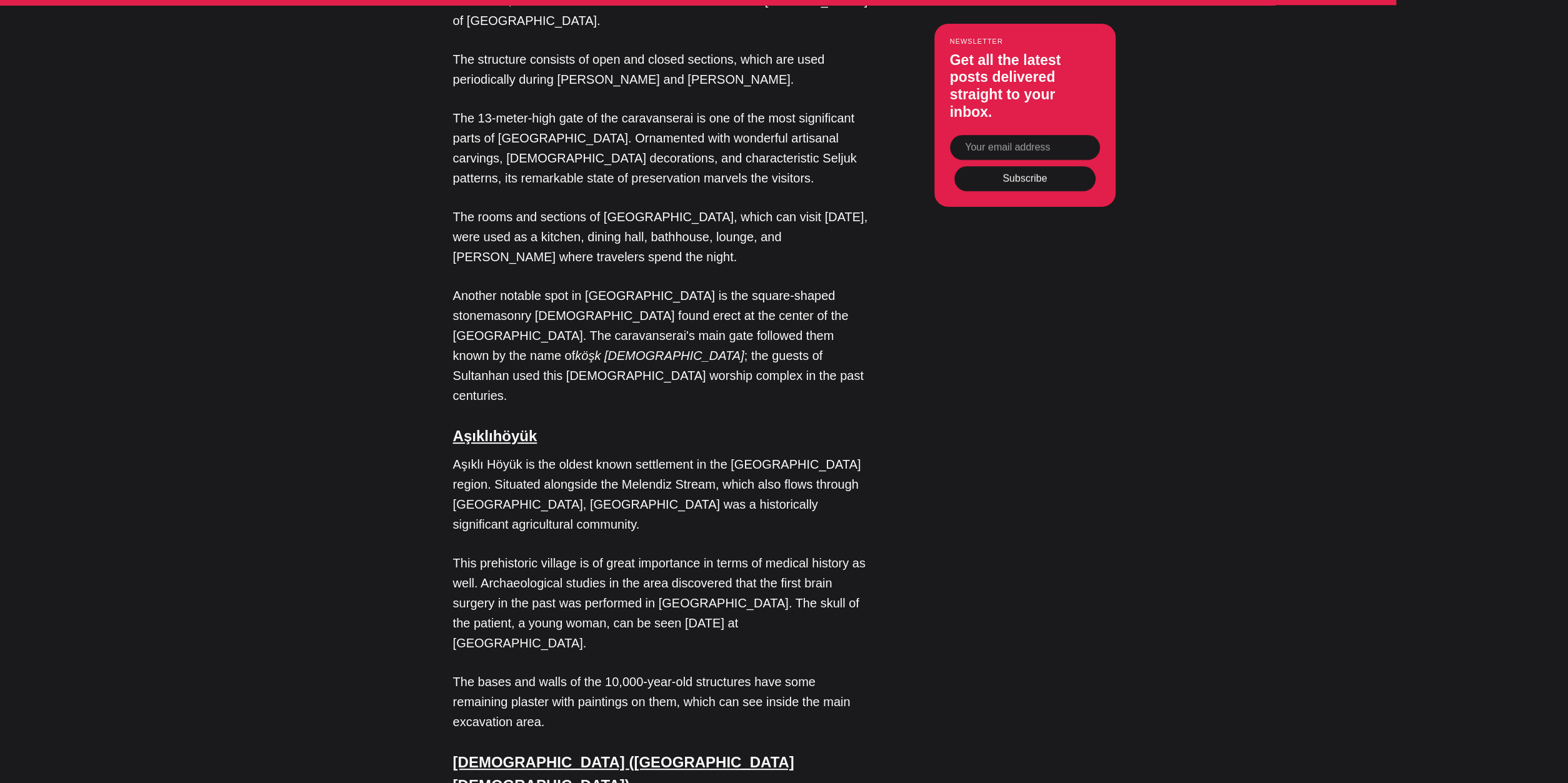
drag, startPoint x: 259, startPoint y: 649, endPoint x: 256, endPoint y: 585, distance: 64.1
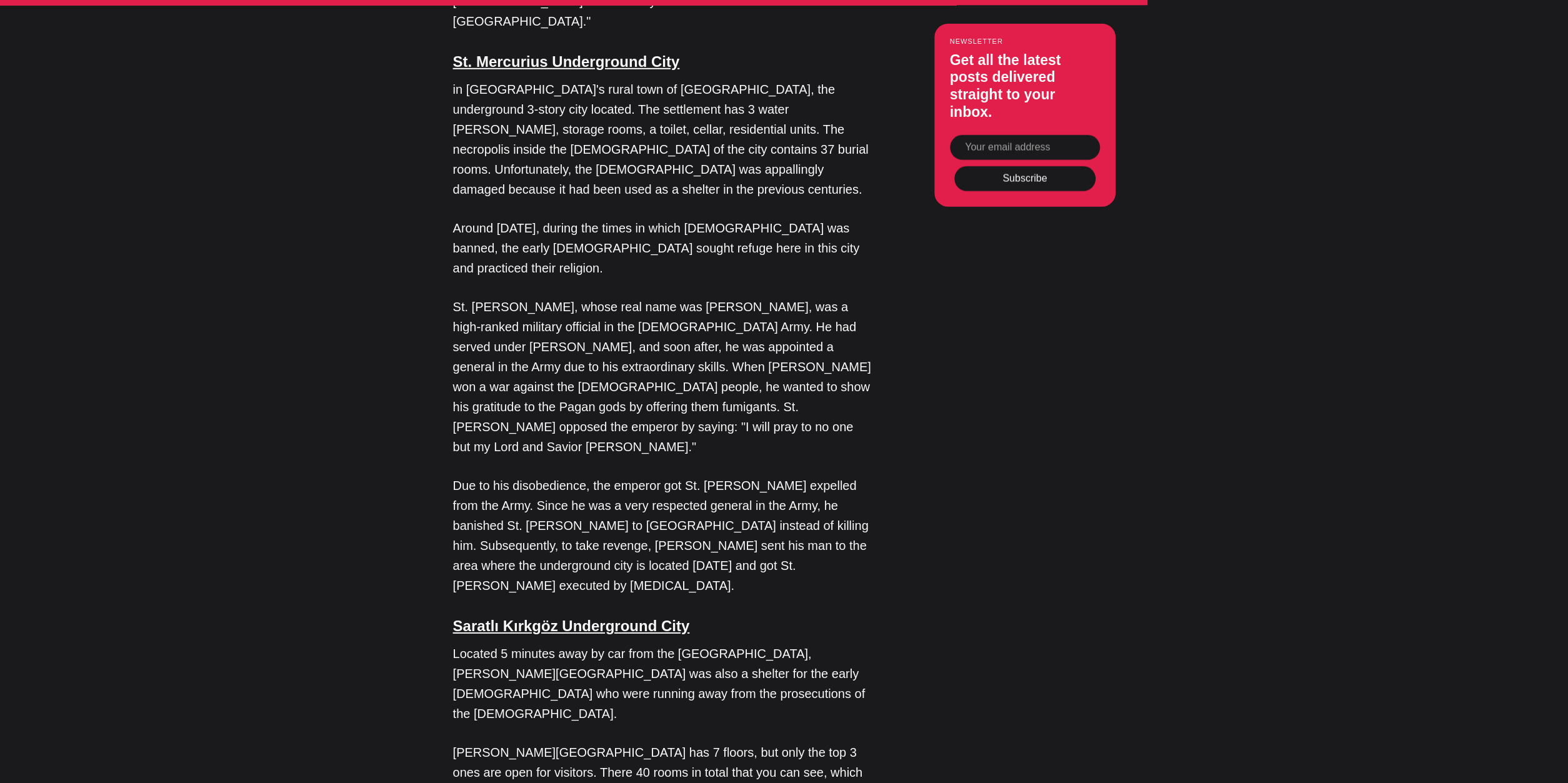
drag, startPoint x: 261, startPoint y: 663, endPoint x: 255, endPoint y: 545, distance: 118.2
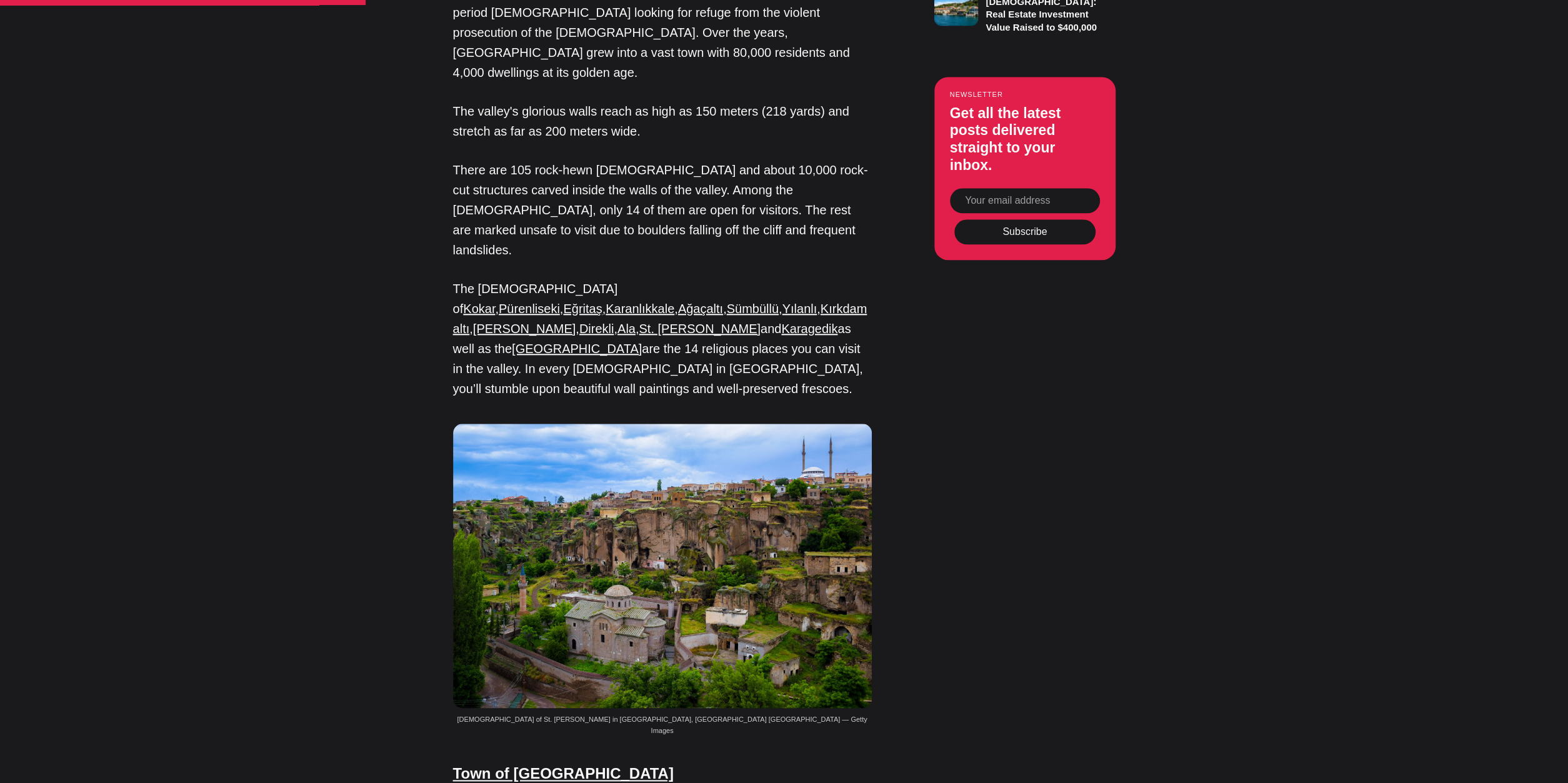
scroll to position [0, 0]
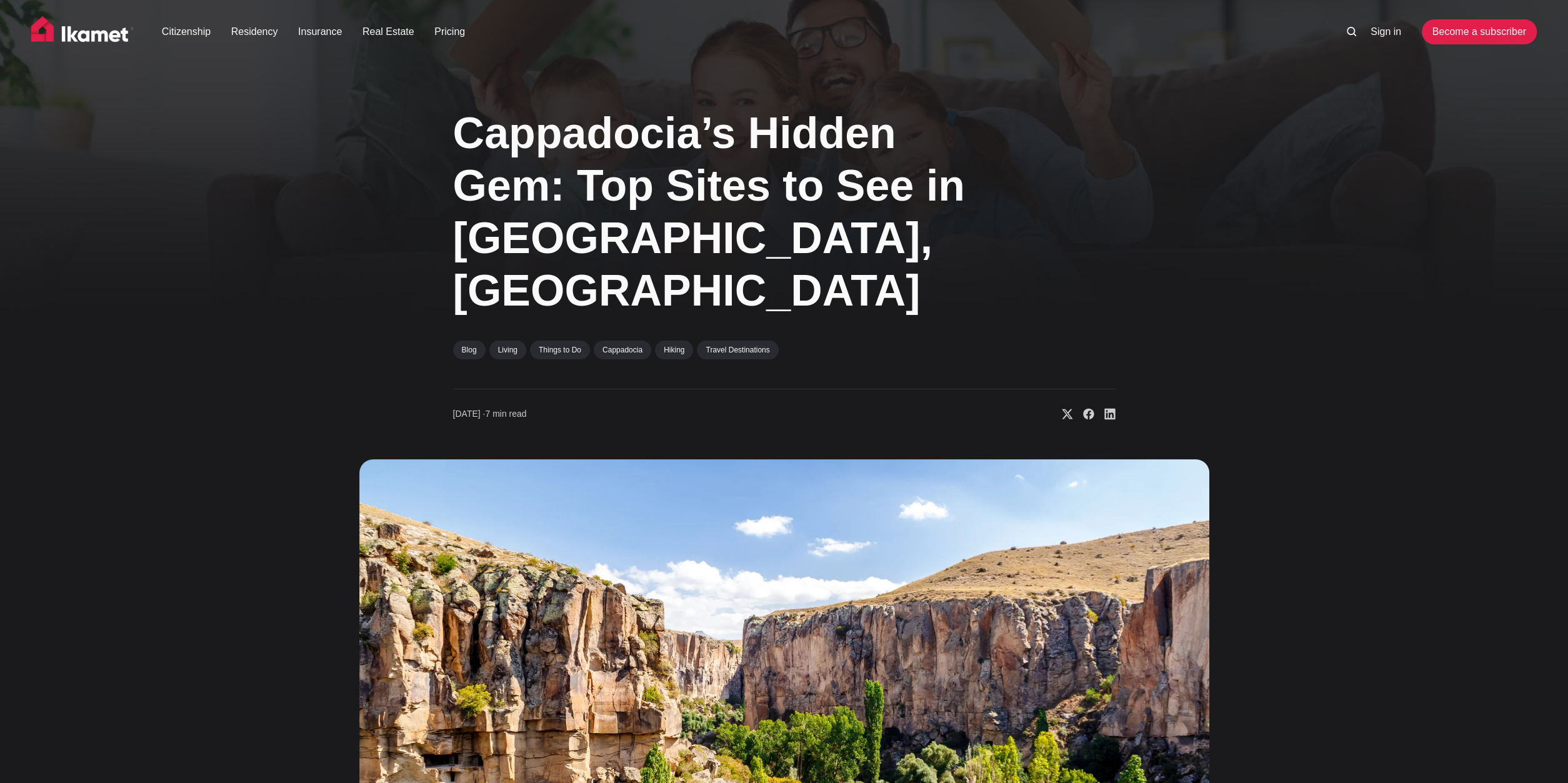
drag, startPoint x: 254, startPoint y: 599, endPoint x: 256, endPoint y: 376, distance: 223.0
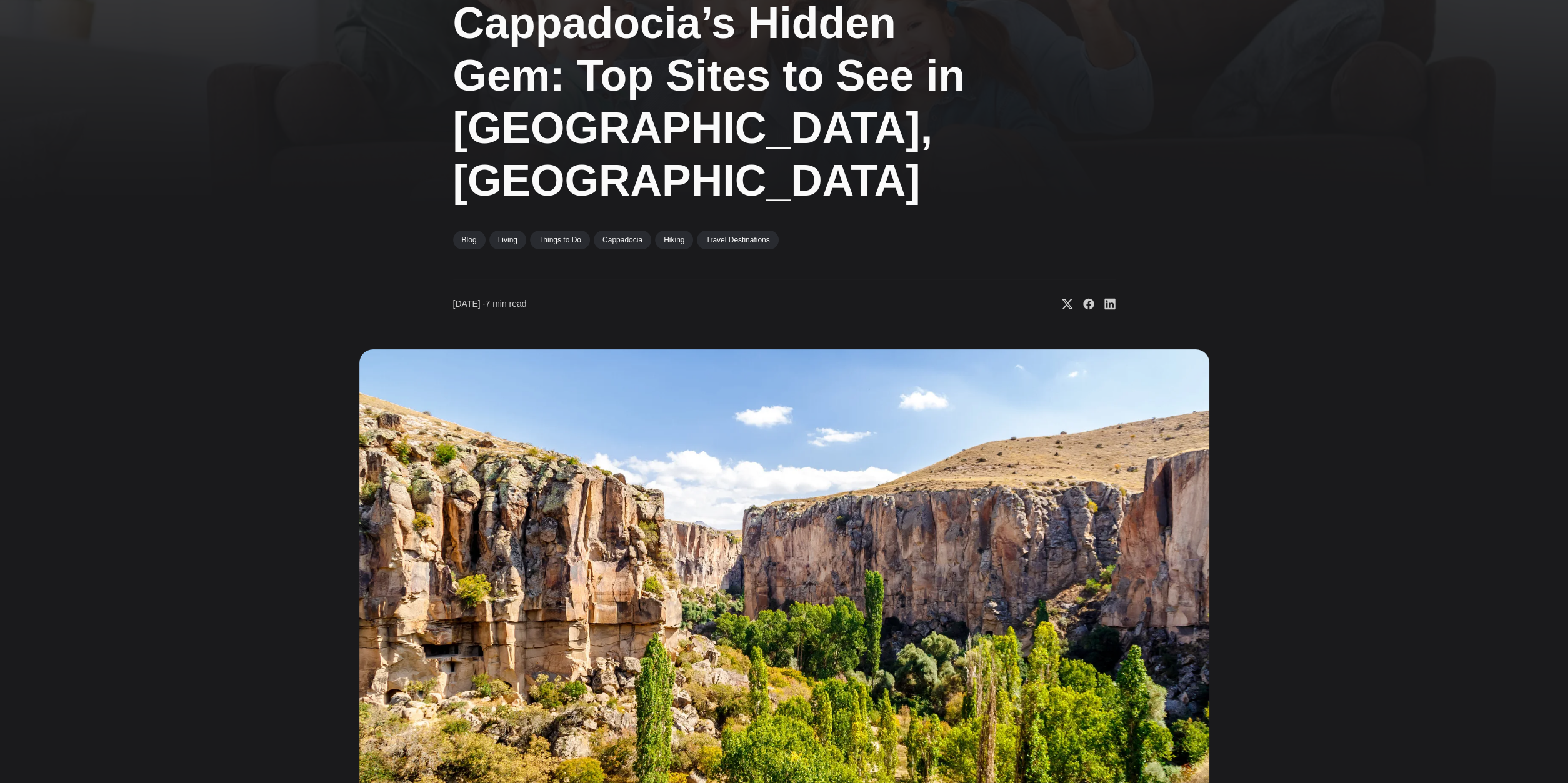
scroll to position [212, 0]
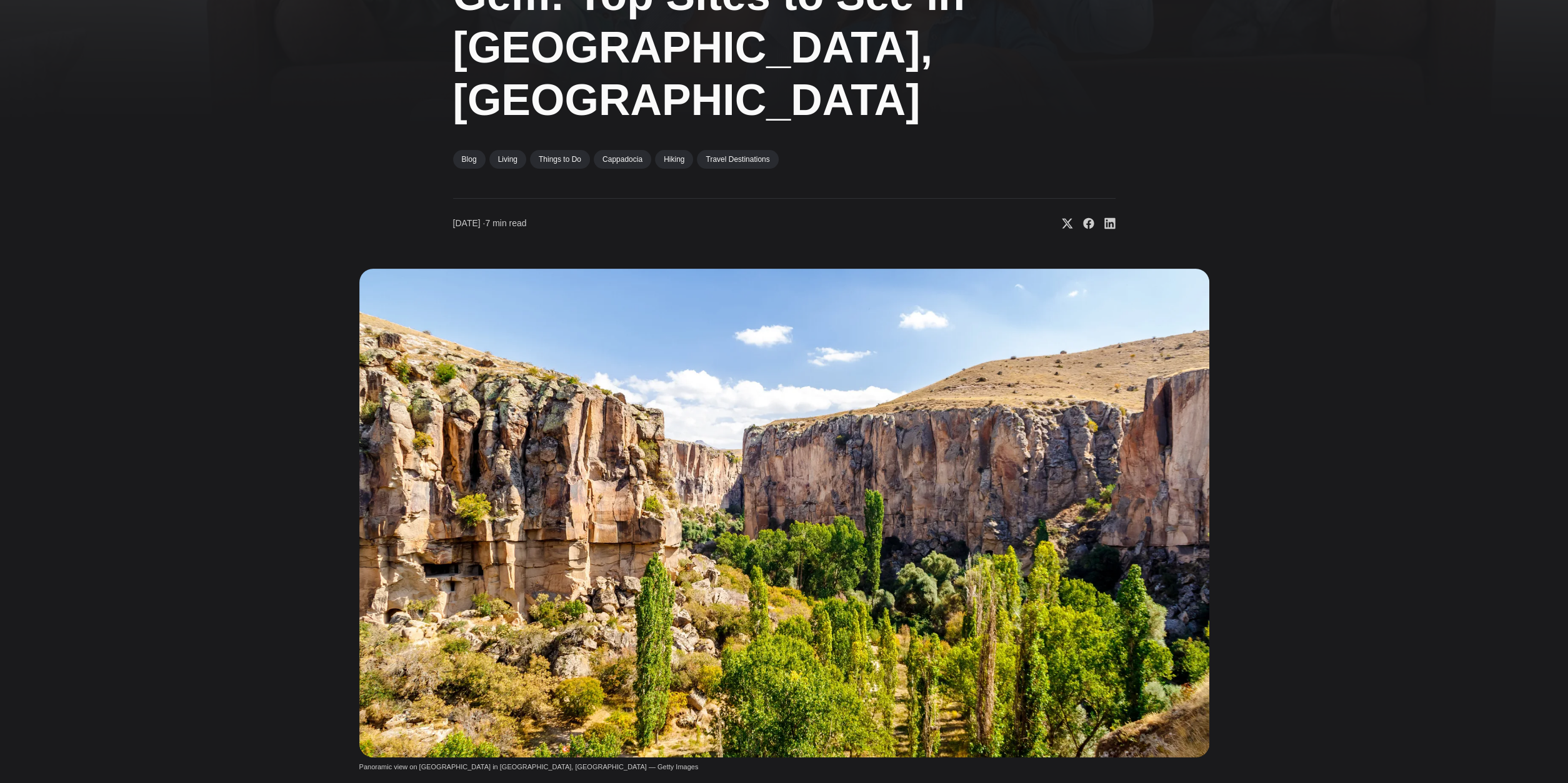
drag, startPoint x: 176, startPoint y: 518, endPoint x: 176, endPoint y: 559, distance: 41.0
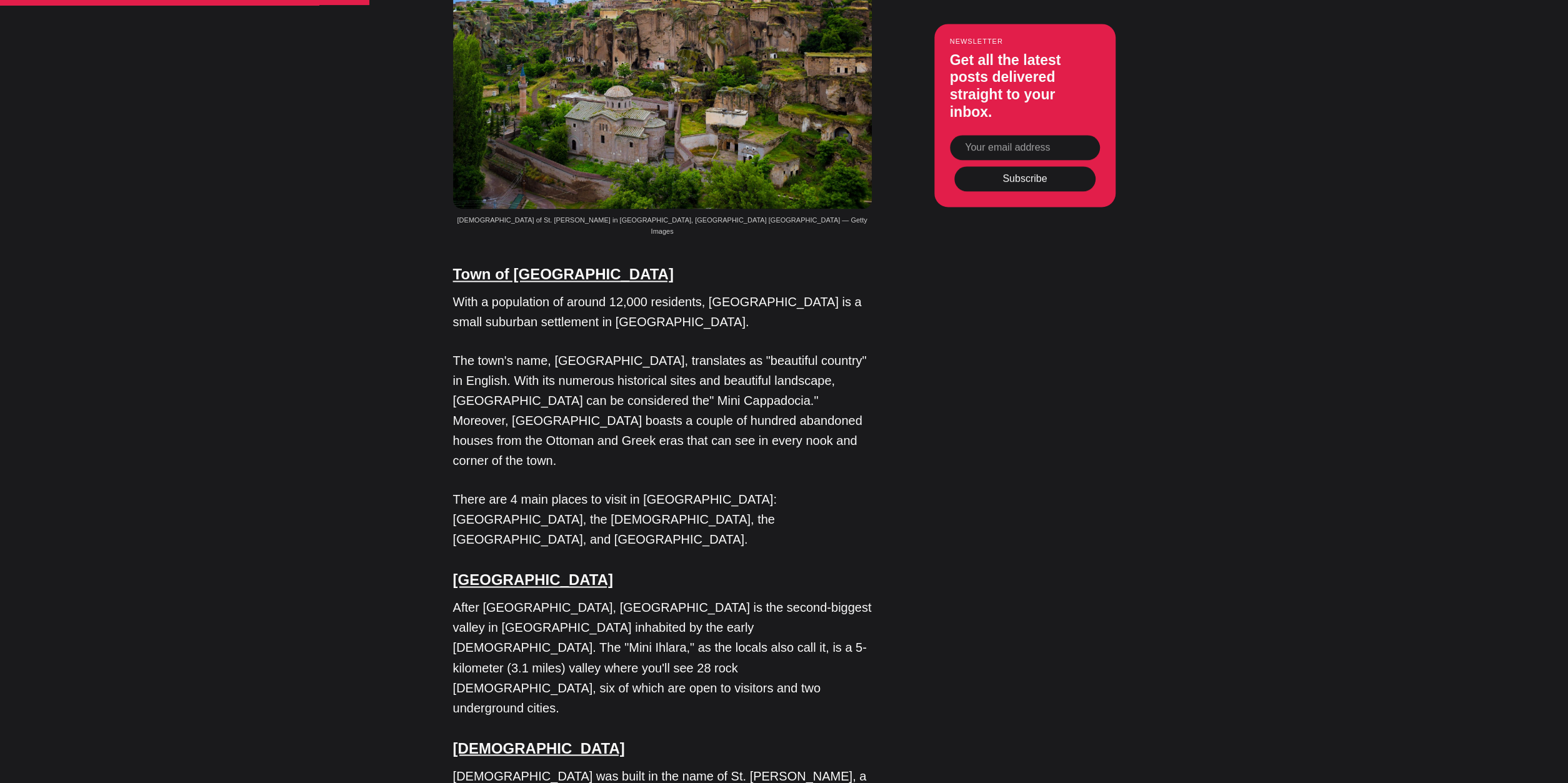
scroll to position [1836, 0]
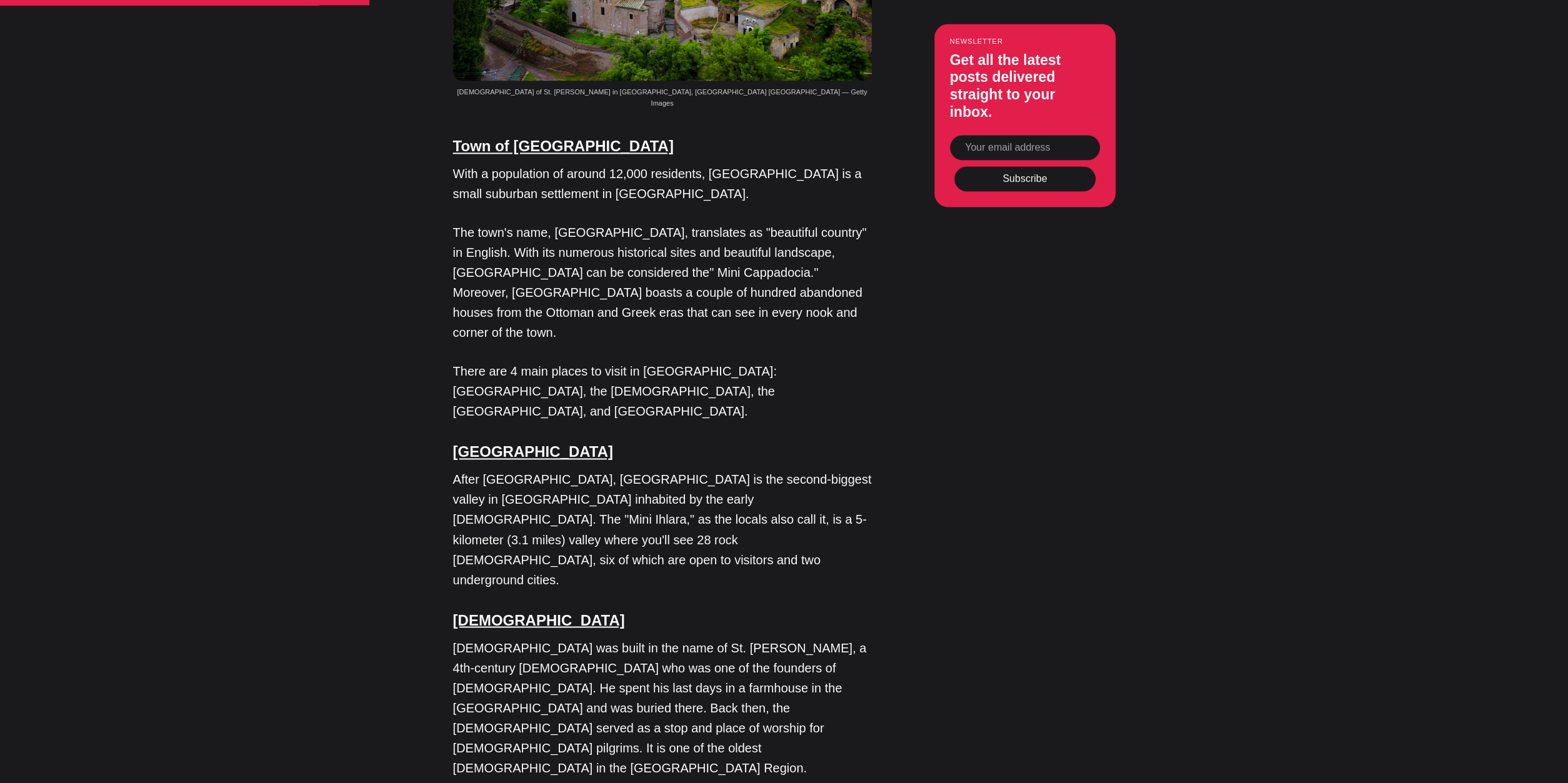
drag, startPoint x: 184, startPoint y: 557, endPoint x: 183, endPoint y: 585, distance: 28.0
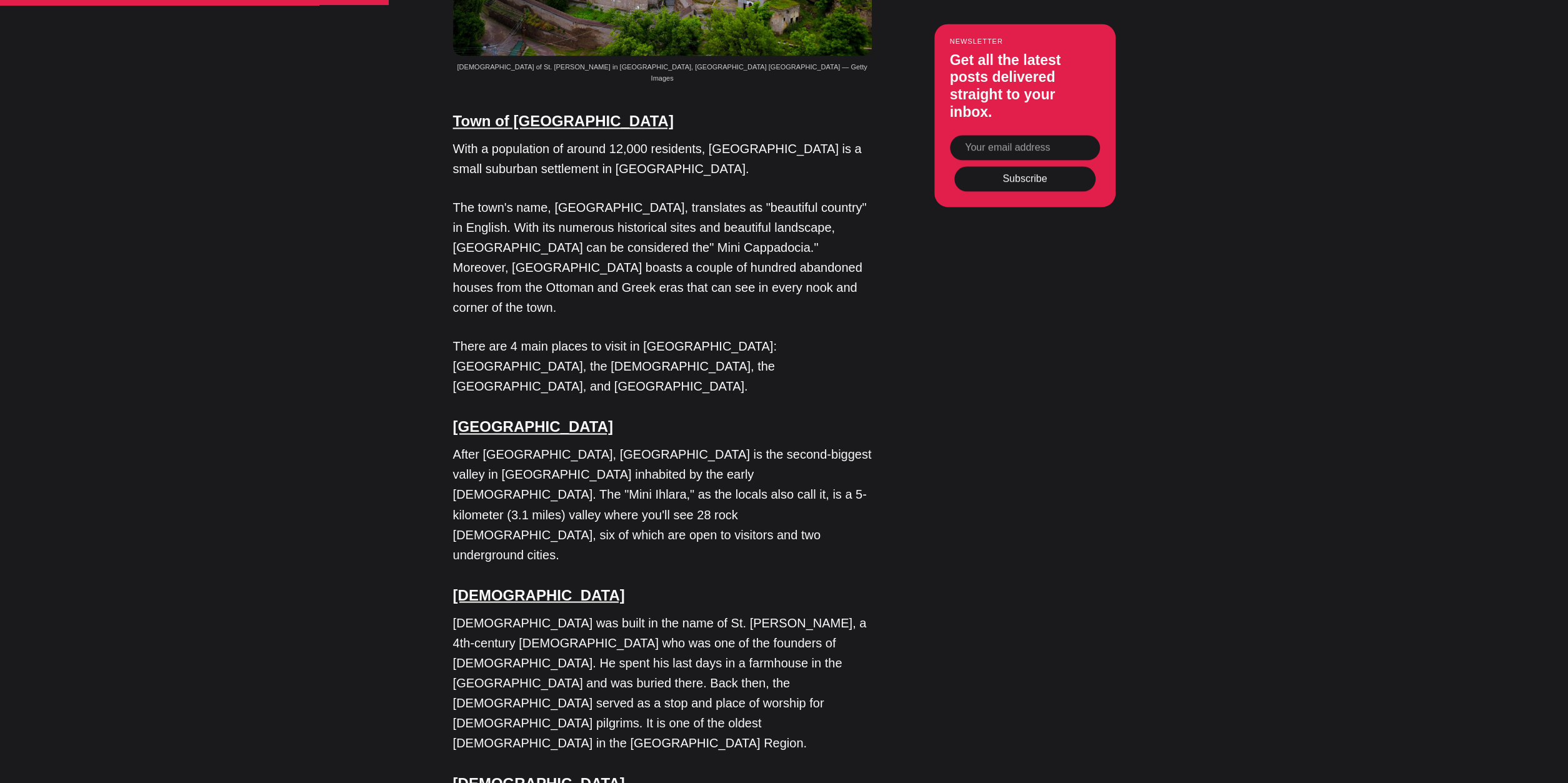
scroll to position [1464, 0]
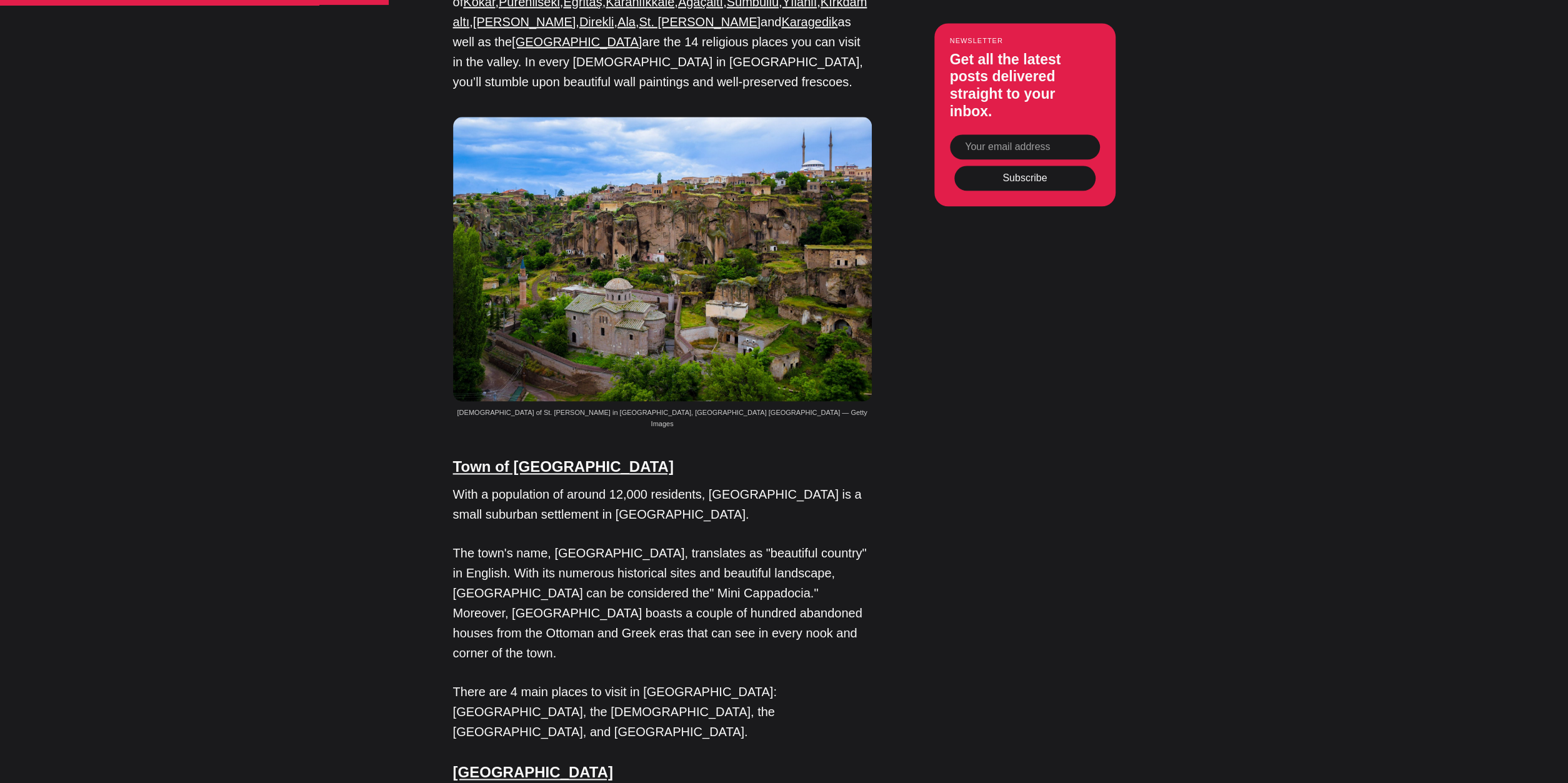
drag, startPoint x: 242, startPoint y: 531, endPoint x: 242, endPoint y: 516, distance: 15.0
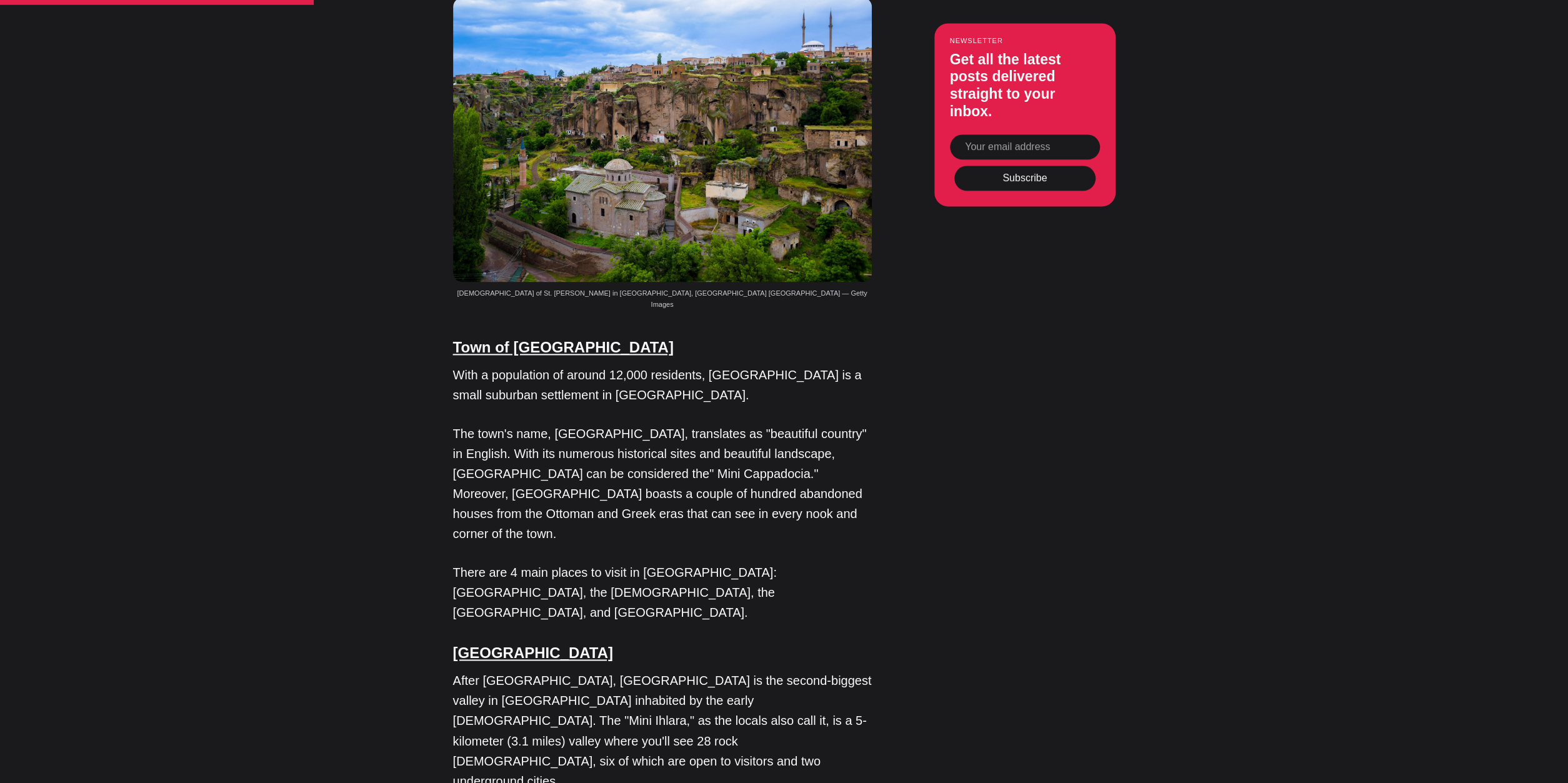
drag, startPoint x: 241, startPoint y: 521, endPoint x: 241, endPoint y: 544, distance: 23.0
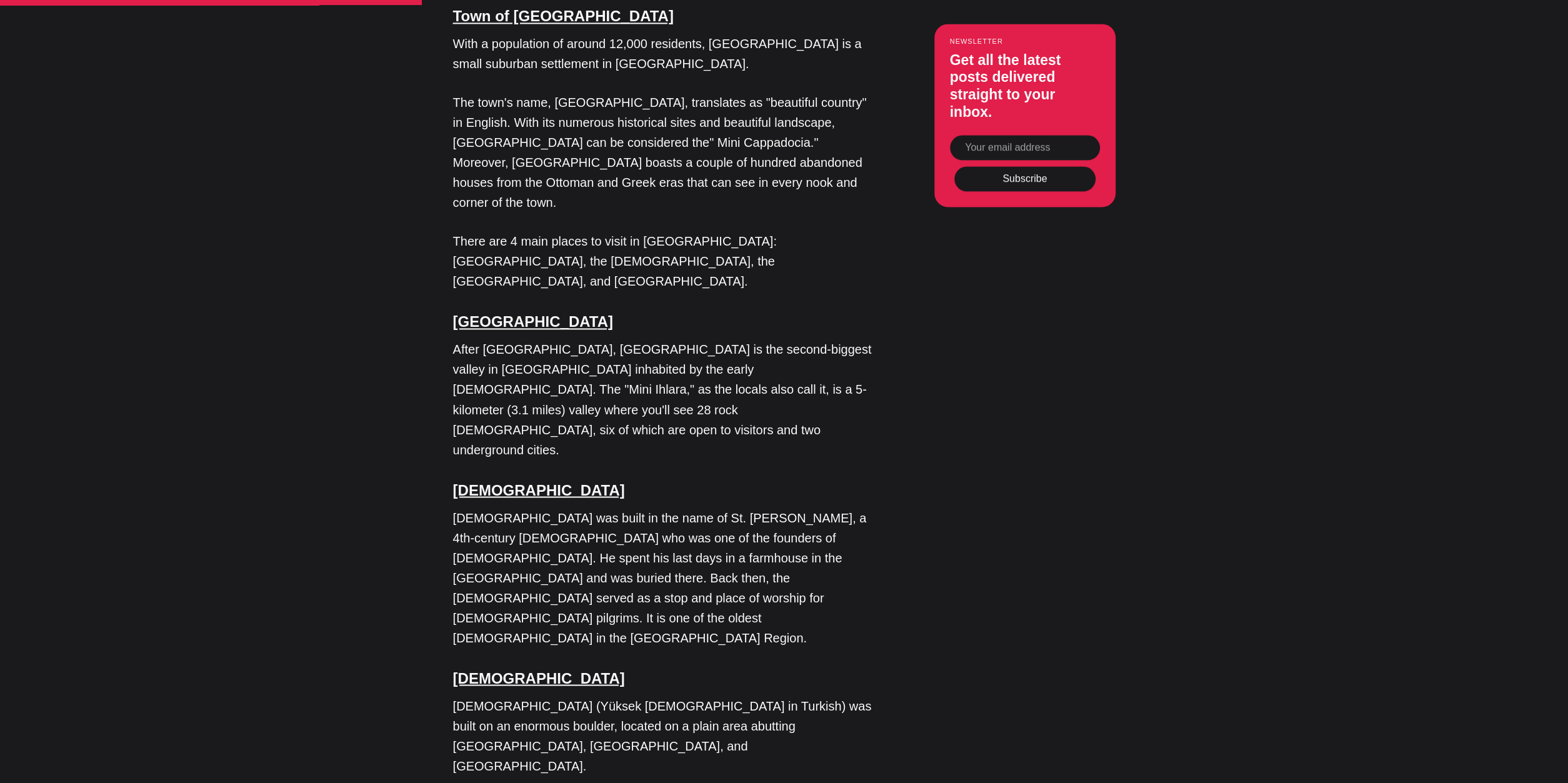
drag, startPoint x: 245, startPoint y: 521, endPoint x: 245, endPoint y: 543, distance: 22.0
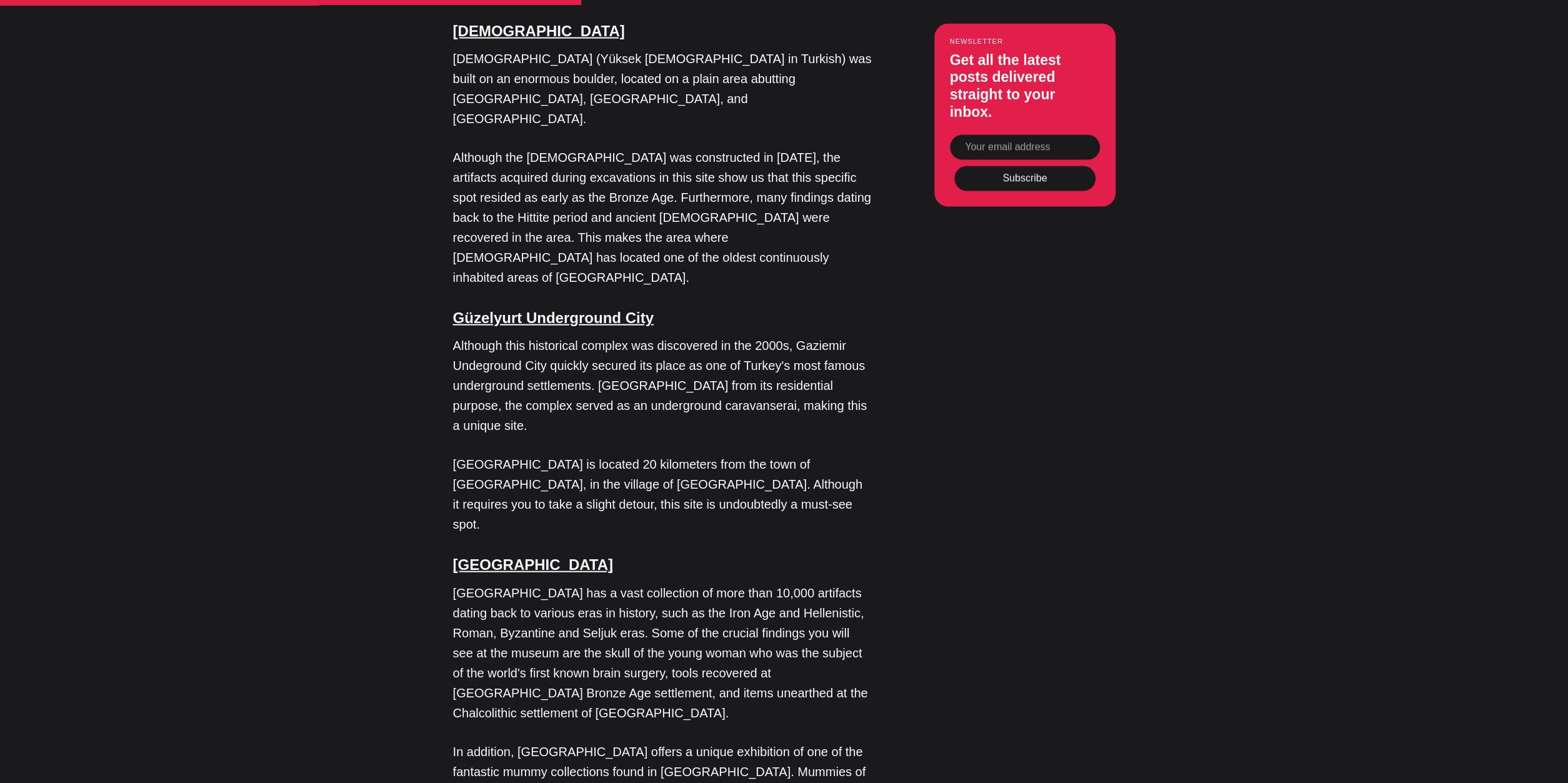
drag, startPoint x: 288, startPoint y: 507, endPoint x: 288, endPoint y: 558, distance: 51.0
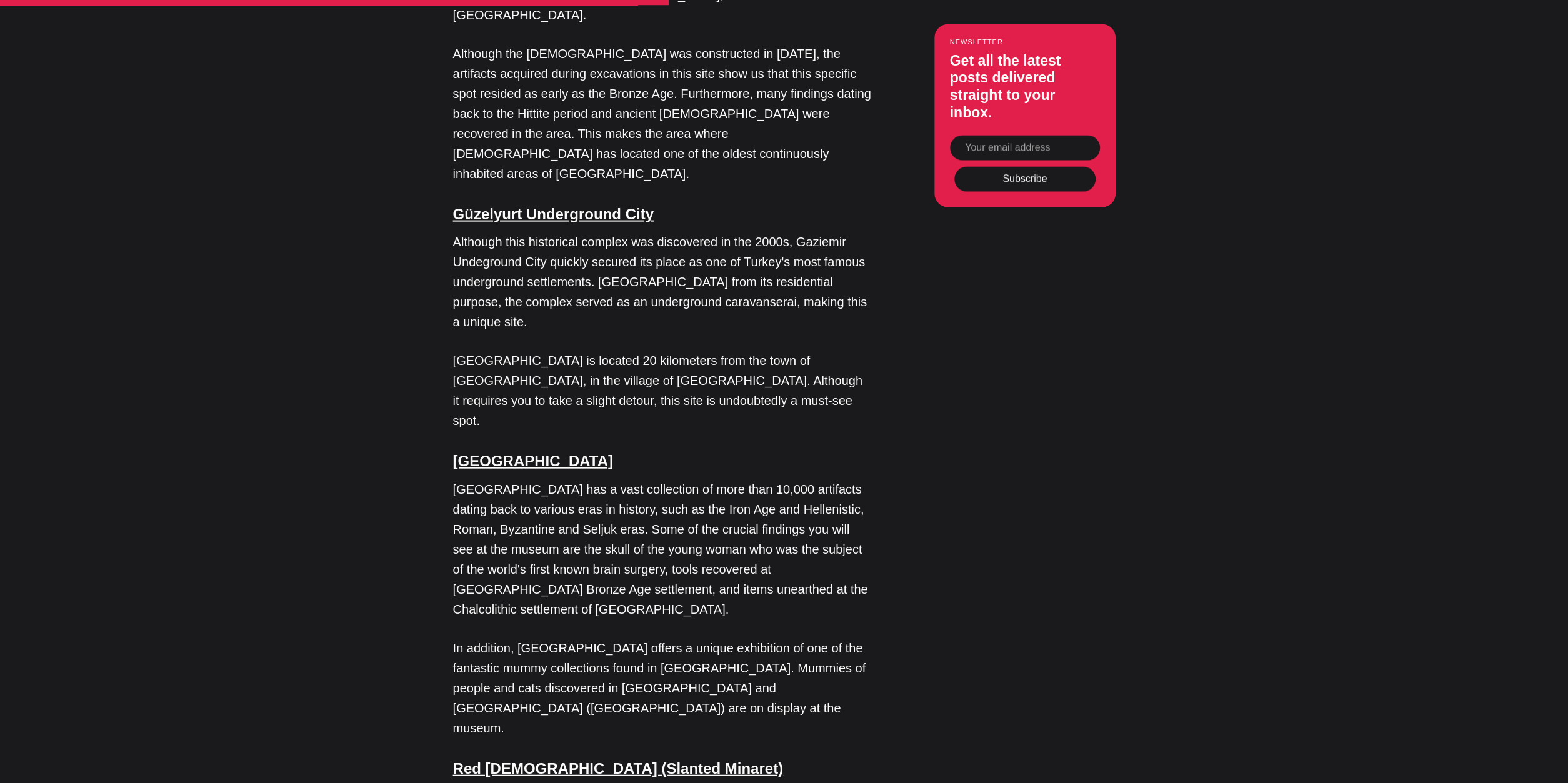
drag, startPoint x: 310, startPoint y: 489, endPoint x: 306, endPoint y: 503, distance: 14.6
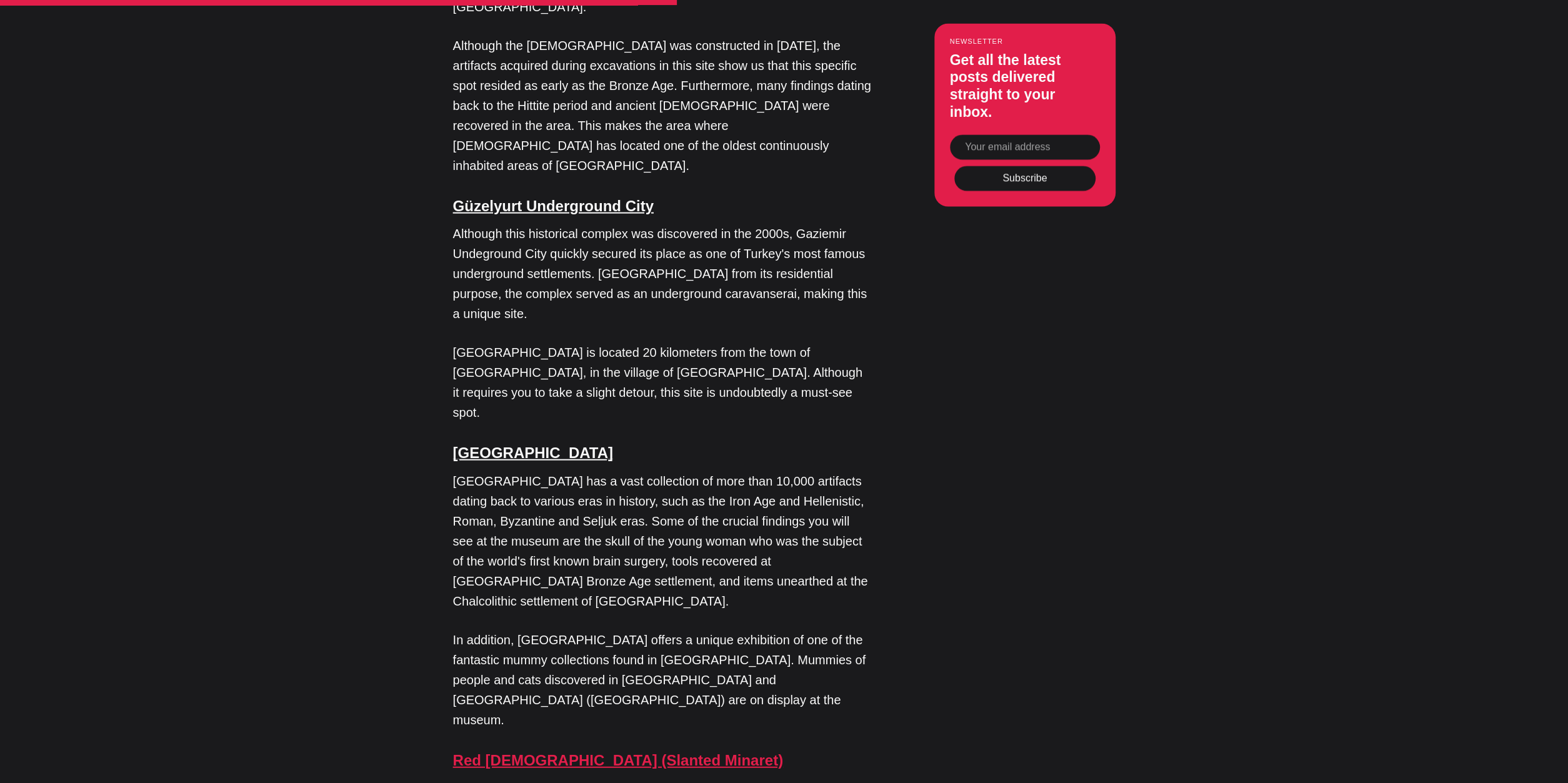
click at [569, 752] on link "Red [DEMOGRAPHIC_DATA] (Slanted Minaret)" at bounding box center [618, 760] width 330 height 17
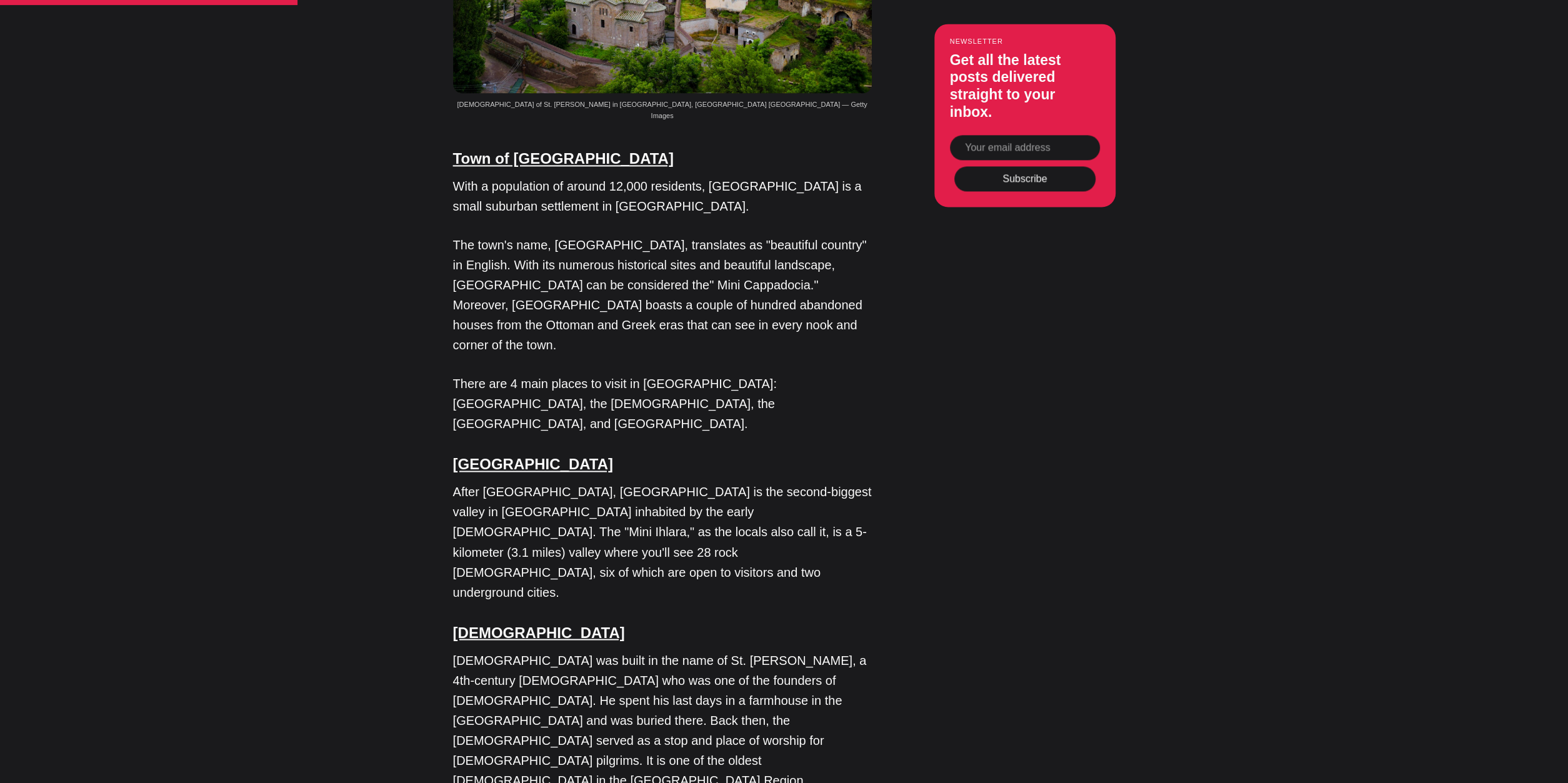
drag, startPoint x: 243, startPoint y: 469, endPoint x: 241, endPoint y: 396, distance: 73.0
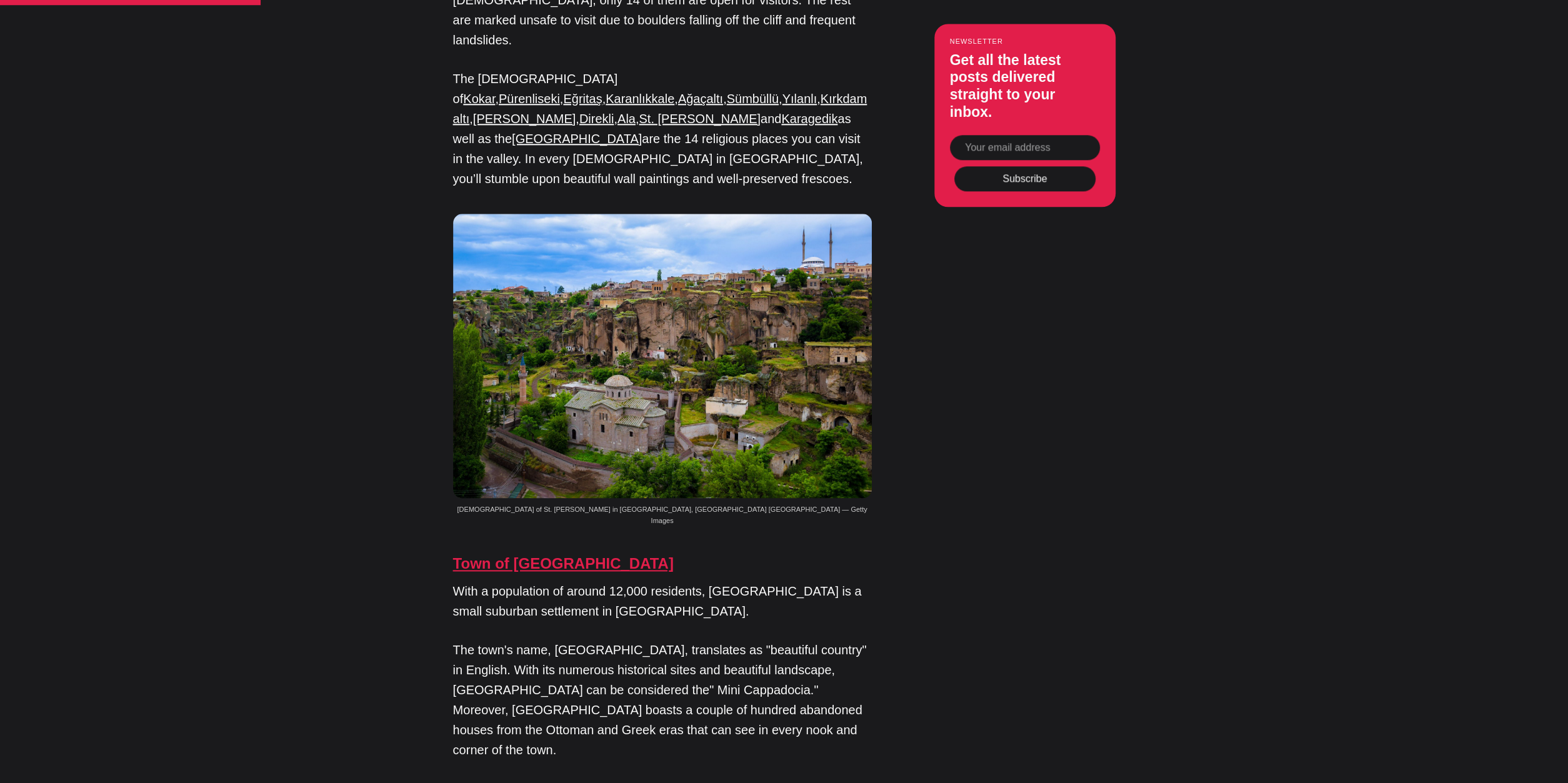
click at [553, 555] on link "Town of [GEOGRAPHIC_DATA]" at bounding box center [563, 563] width 221 height 17
